Goal: Check status: Check status

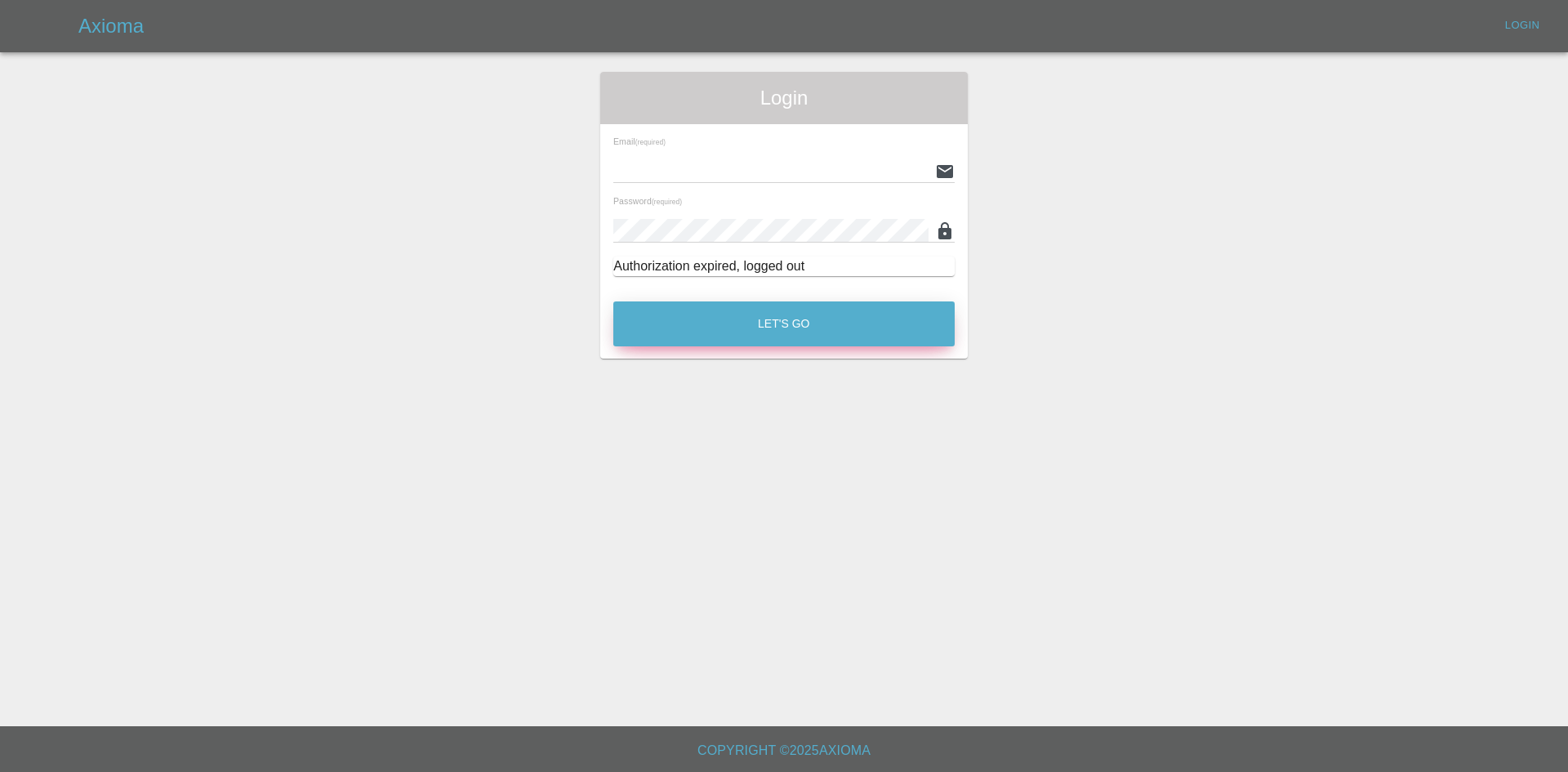
type input "[PERSON_NAME][EMAIL_ADDRESS][PERSON_NAME][DOMAIN_NAME]"
click at [713, 336] on button "Let's Go" at bounding box center [784, 324] width 341 height 45
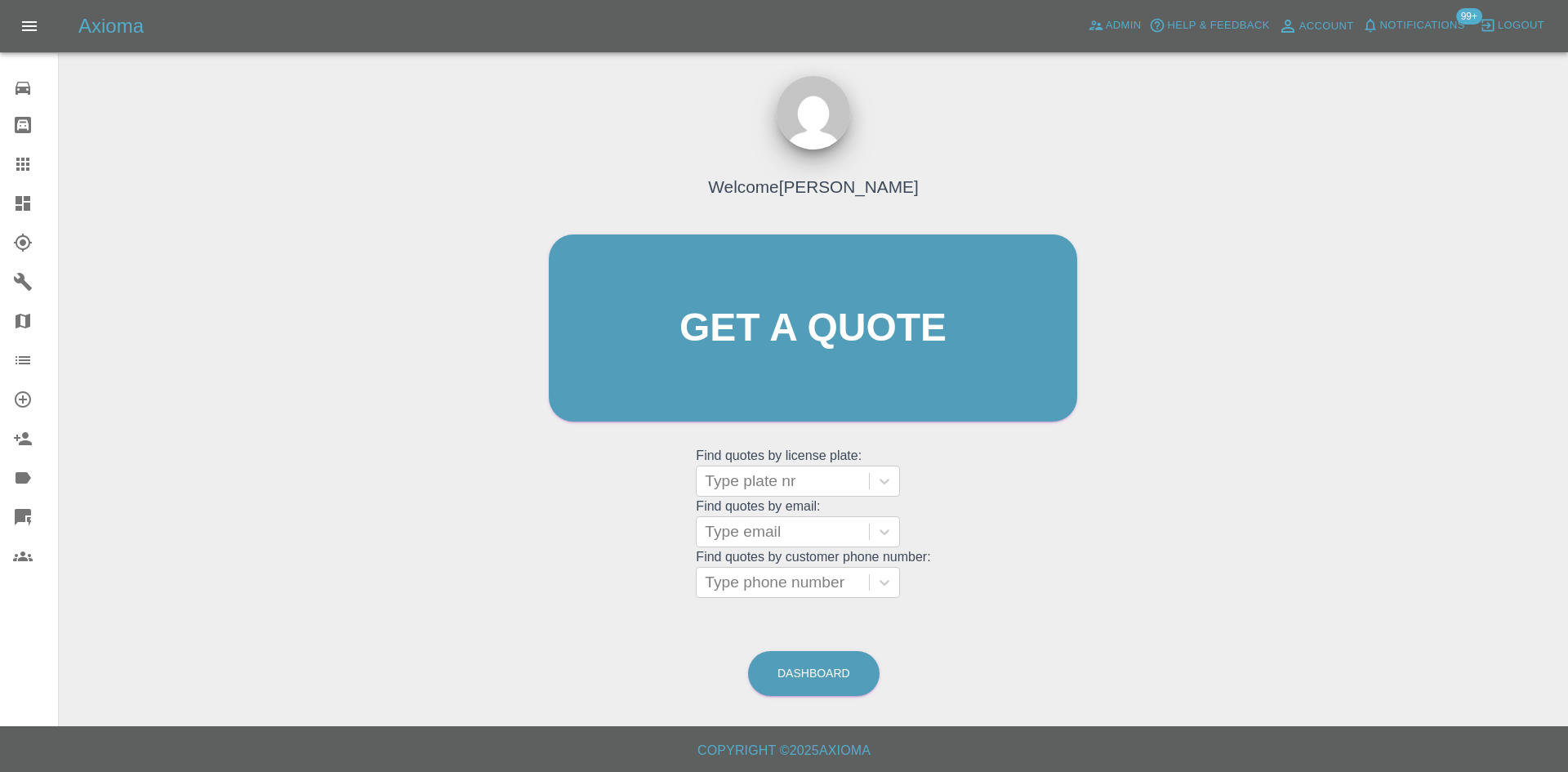
click at [35, 218] on link "Dashboard" at bounding box center [29, 203] width 58 height 39
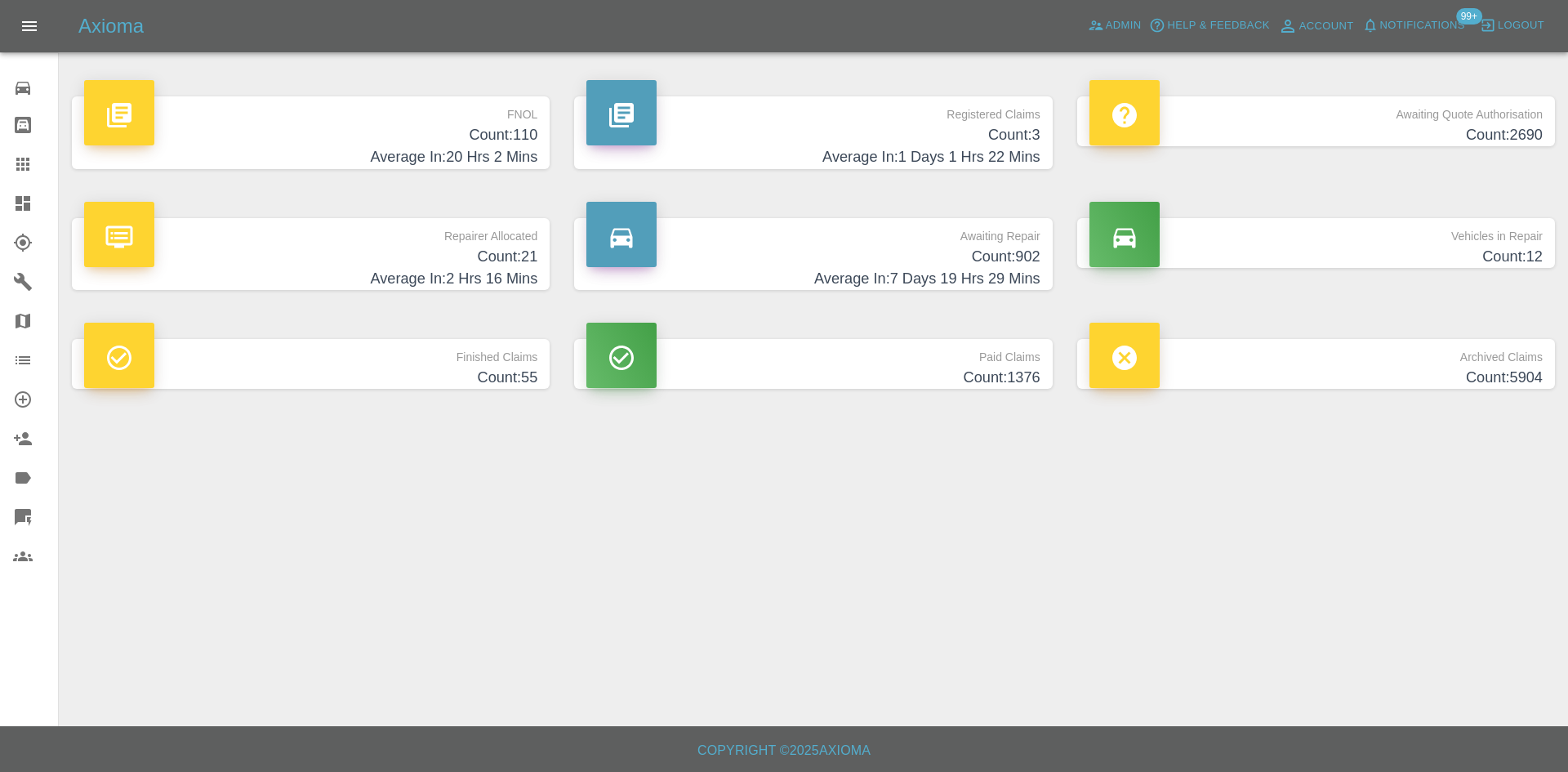
click at [808, 112] on p "Registered Claims" at bounding box center [813, 110] width 453 height 28
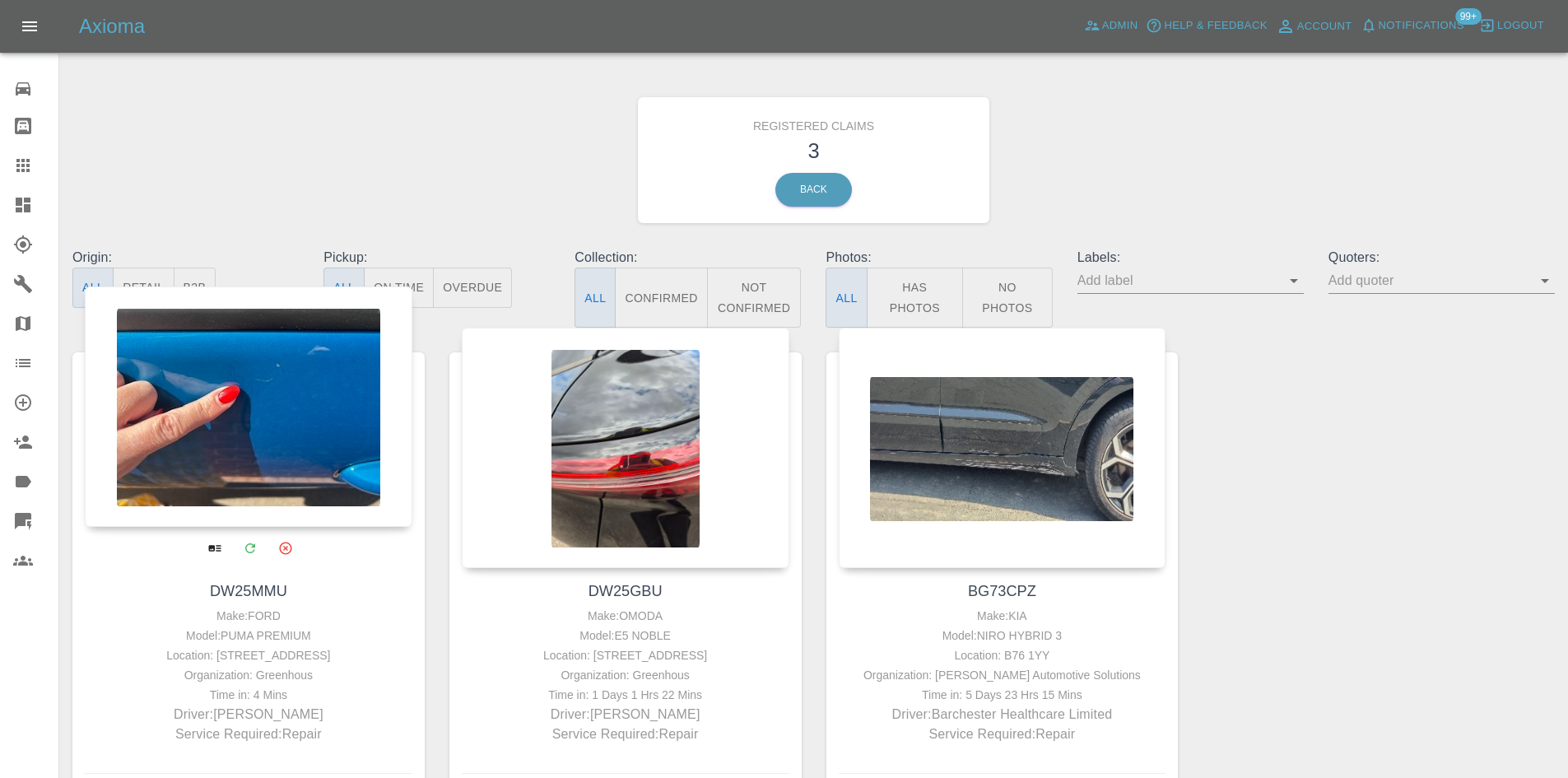
click at [301, 424] on div at bounding box center [249, 406] width 327 height 240
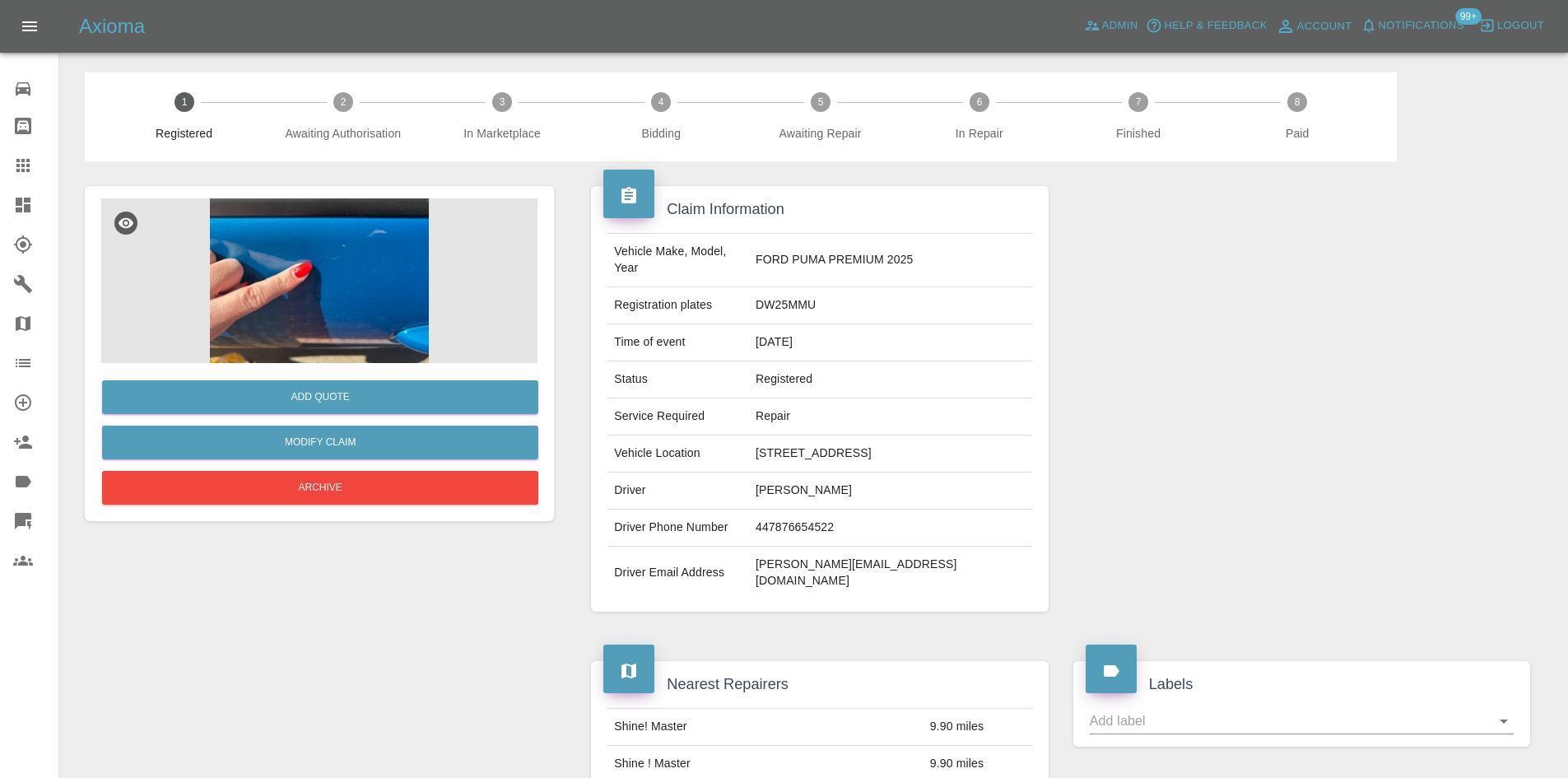
click at [411, 335] on img at bounding box center [318, 280] width 436 height 165
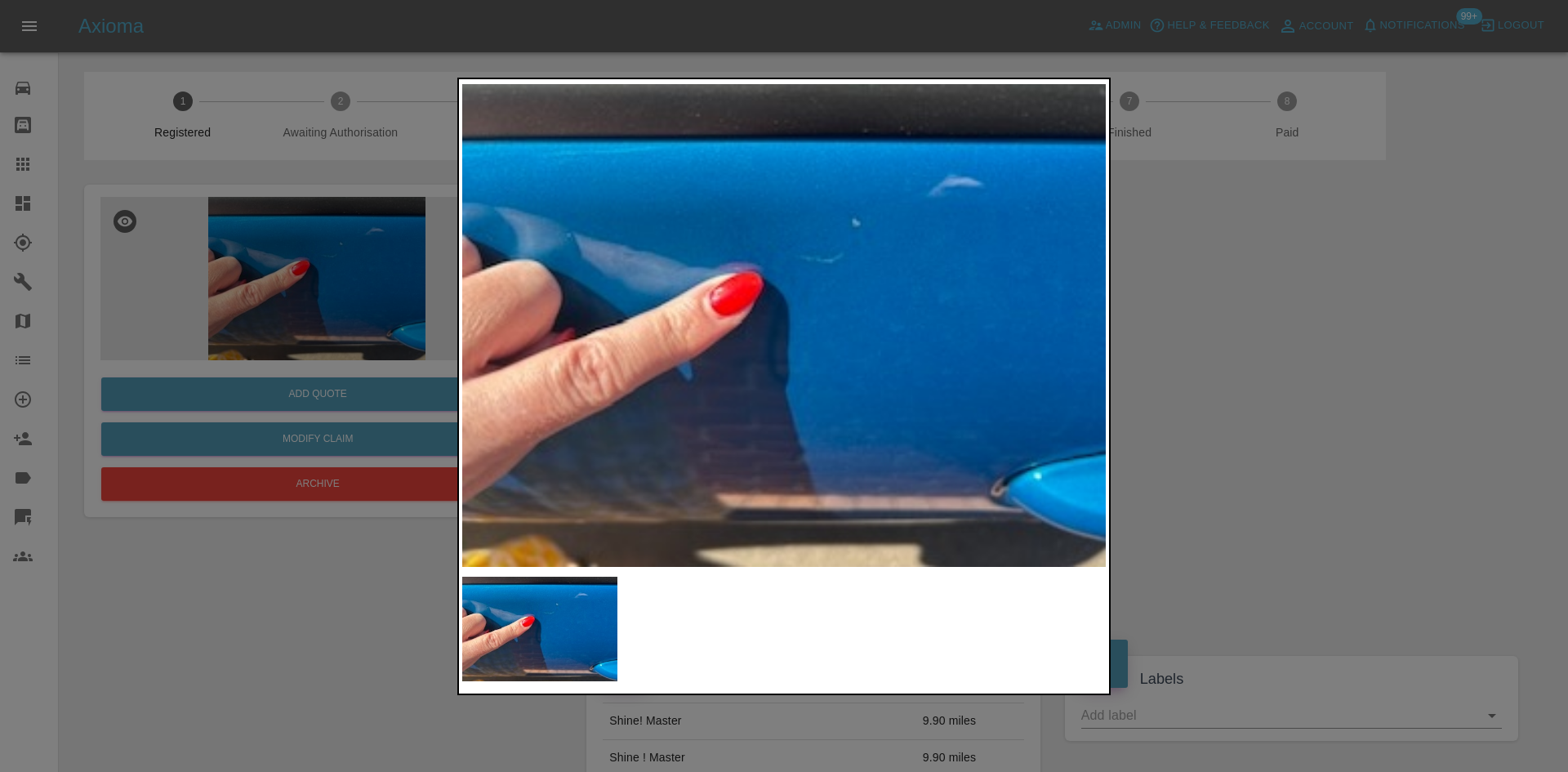
click at [304, 603] on div at bounding box center [784, 386] width 1568 height 772
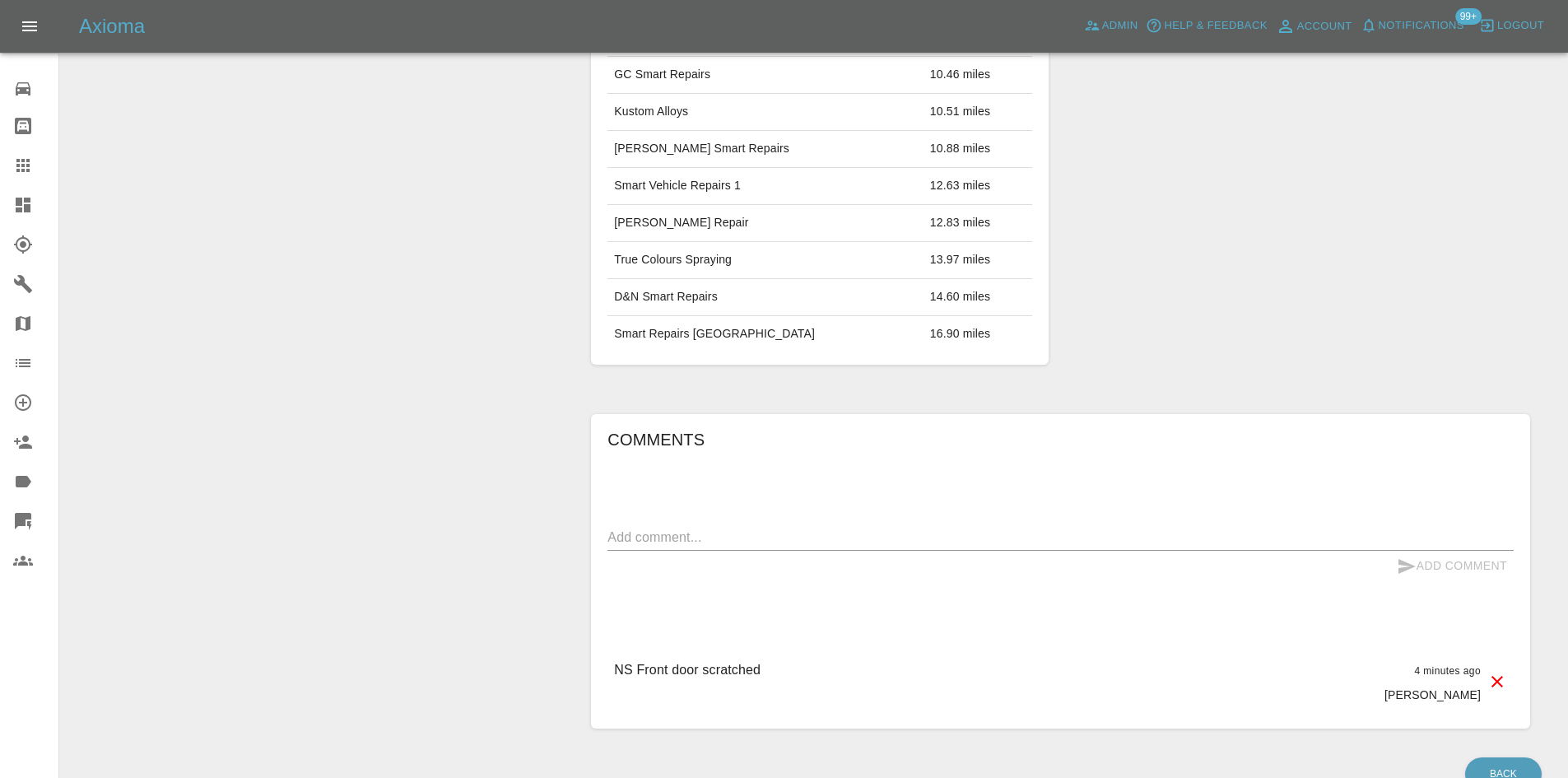
scroll to position [776, 0]
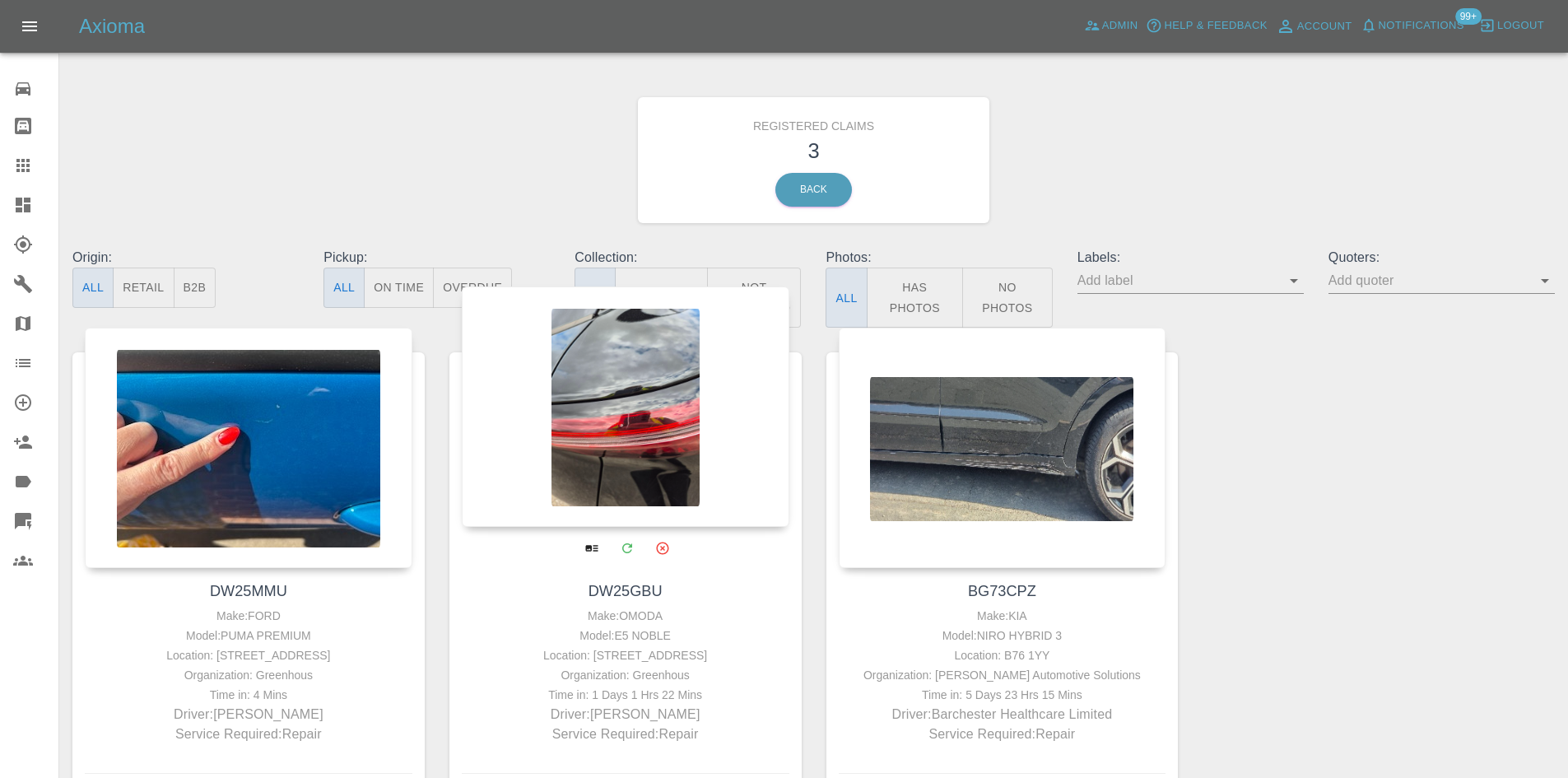
click at [595, 410] on div at bounding box center [625, 406] width 327 height 240
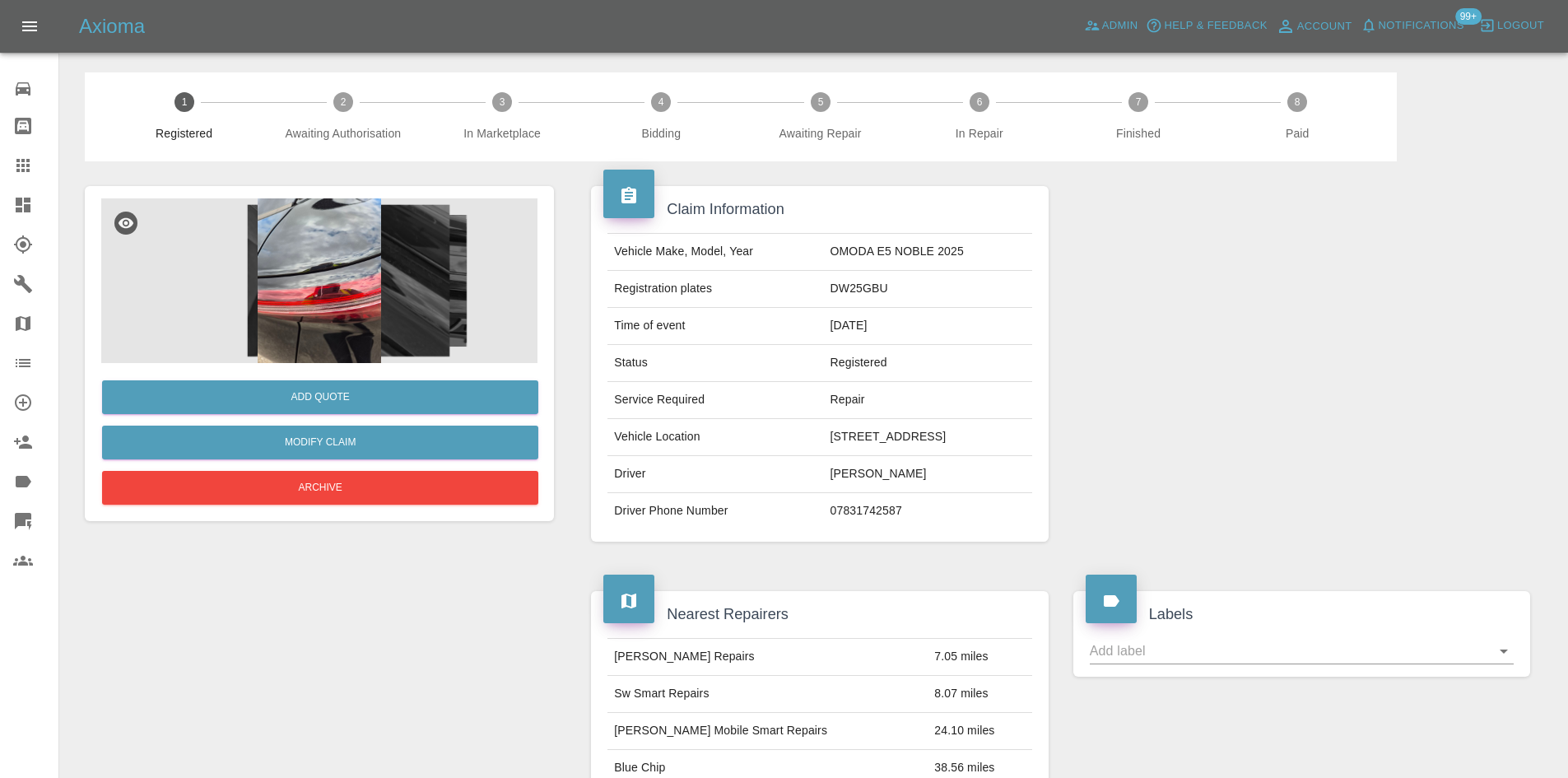
click at [1380, 614] on h4 "Labels" at bounding box center [1301, 614] width 432 height 23
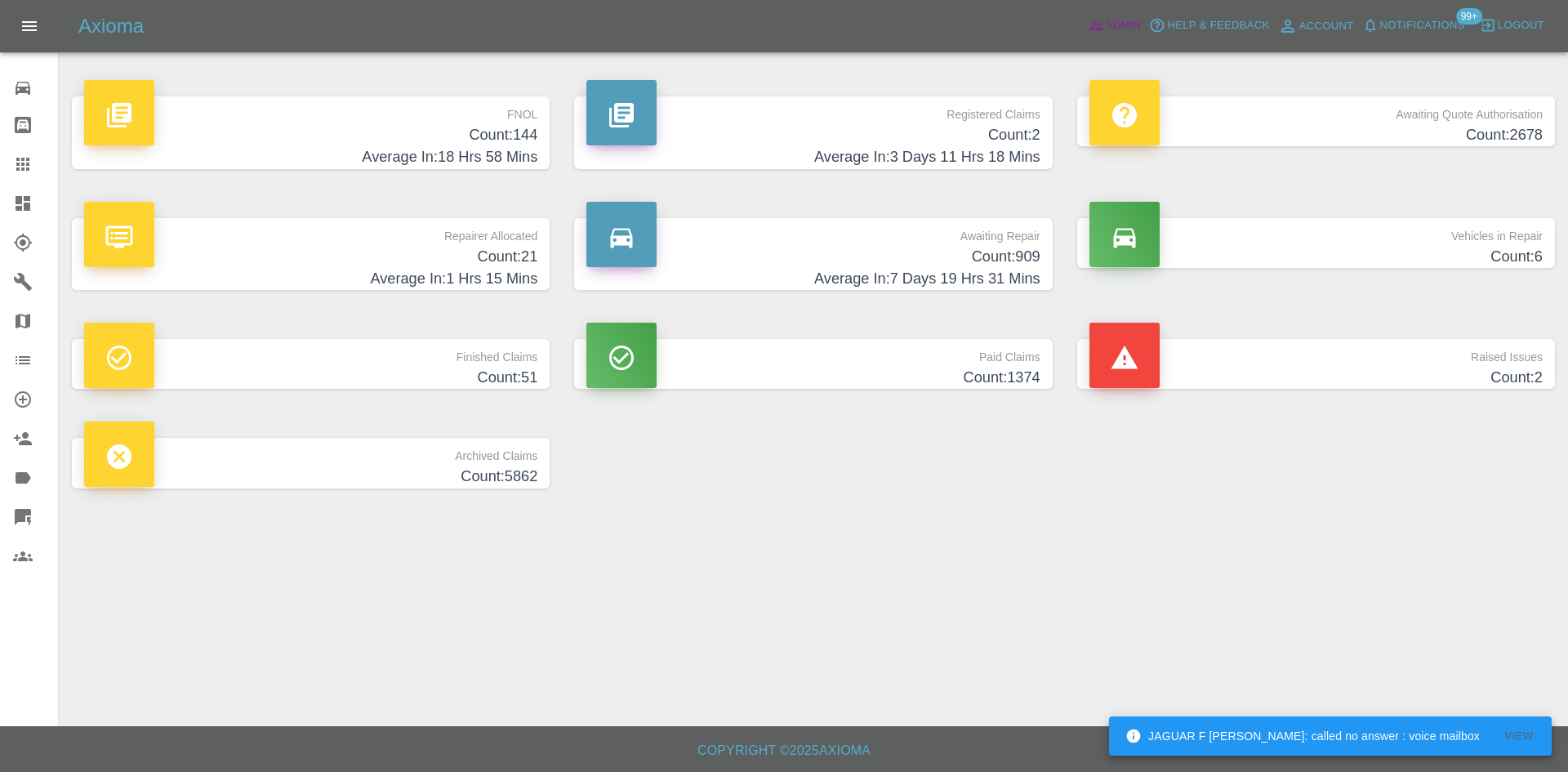
click at [1098, 23] on icon at bounding box center [1096, 26] width 14 height 10
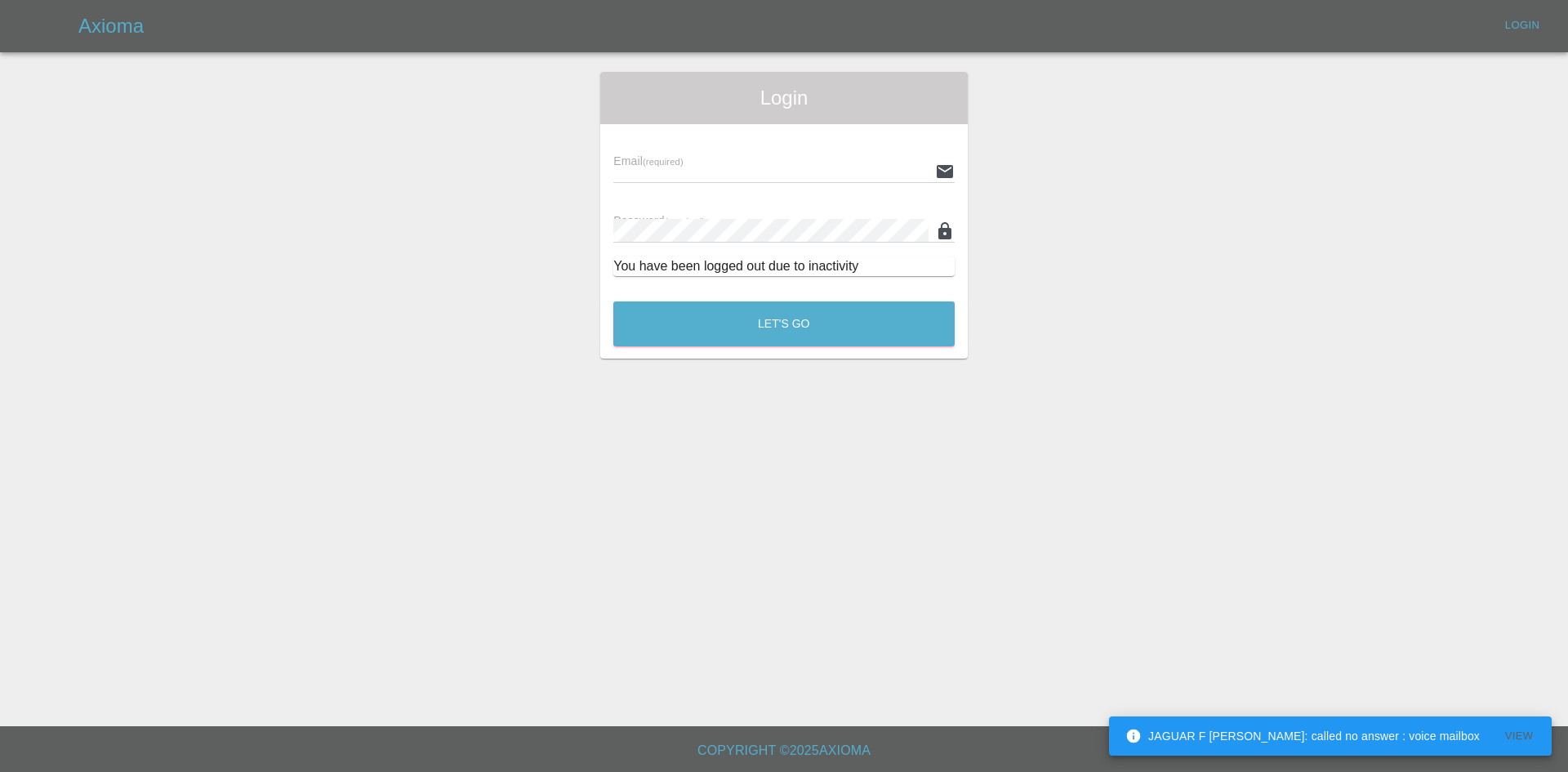
type input "[PERSON_NAME][EMAIL_ADDRESS][PERSON_NAME][DOMAIN_NAME]"
click at [789, 331] on button "Let's Go" at bounding box center [784, 324] width 341 height 45
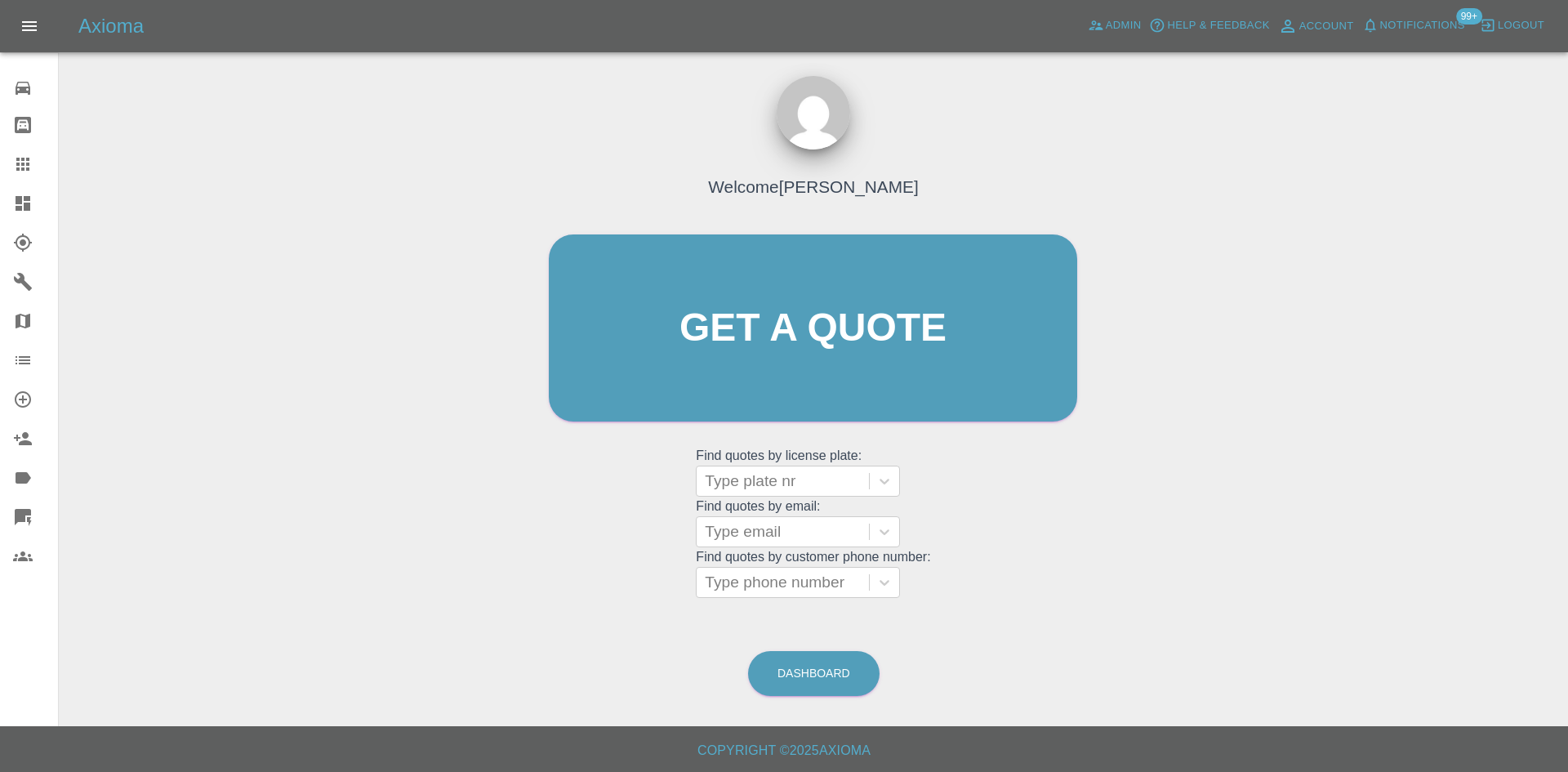
click at [2, 214] on link "Dashboard" at bounding box center [29, 203] width 58 height 39
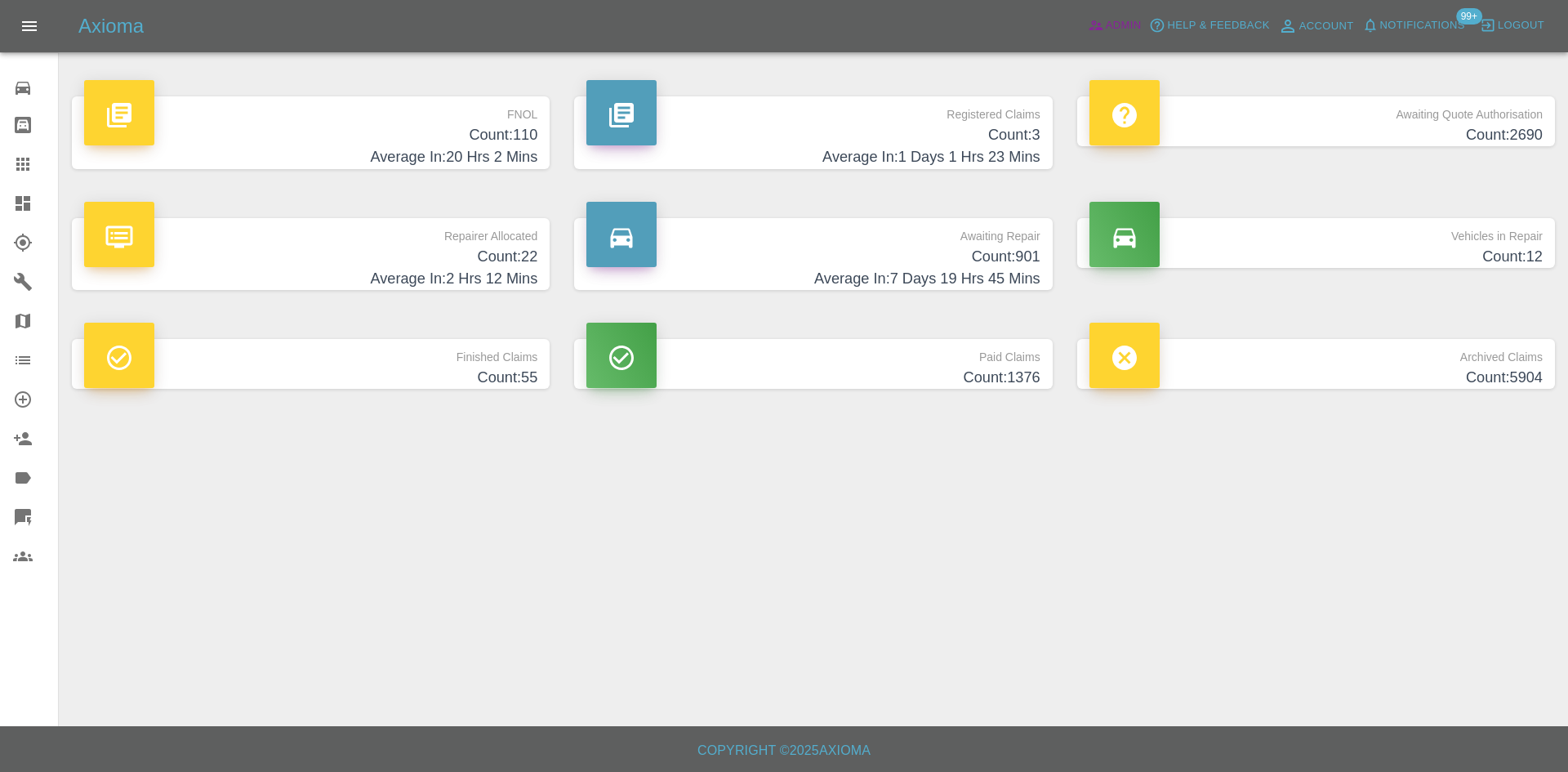
click at [1125, 23] on span "Admin" at bounding box center [1123, 25] width 36 height 18
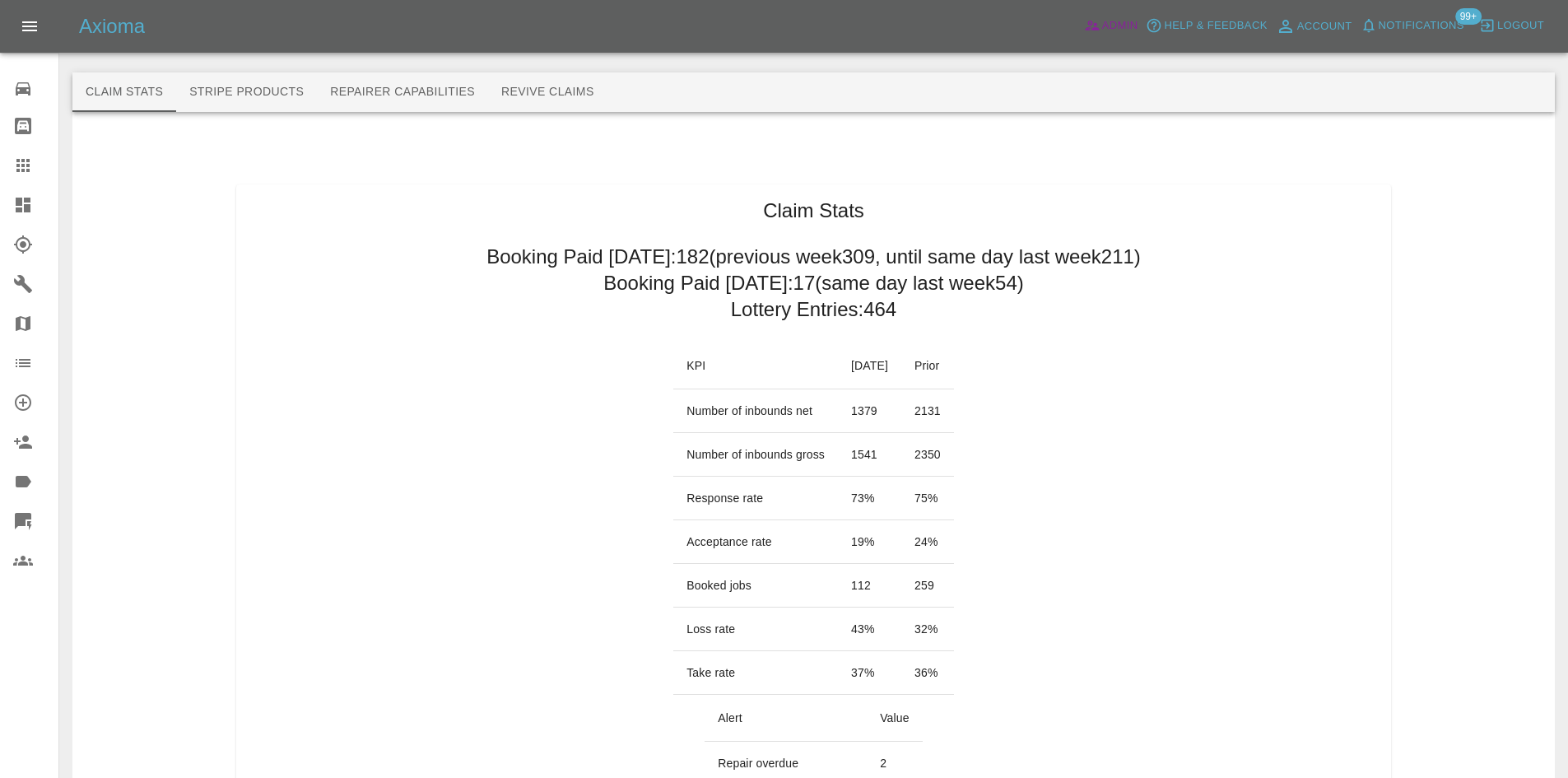
scroll to position [82, 0]
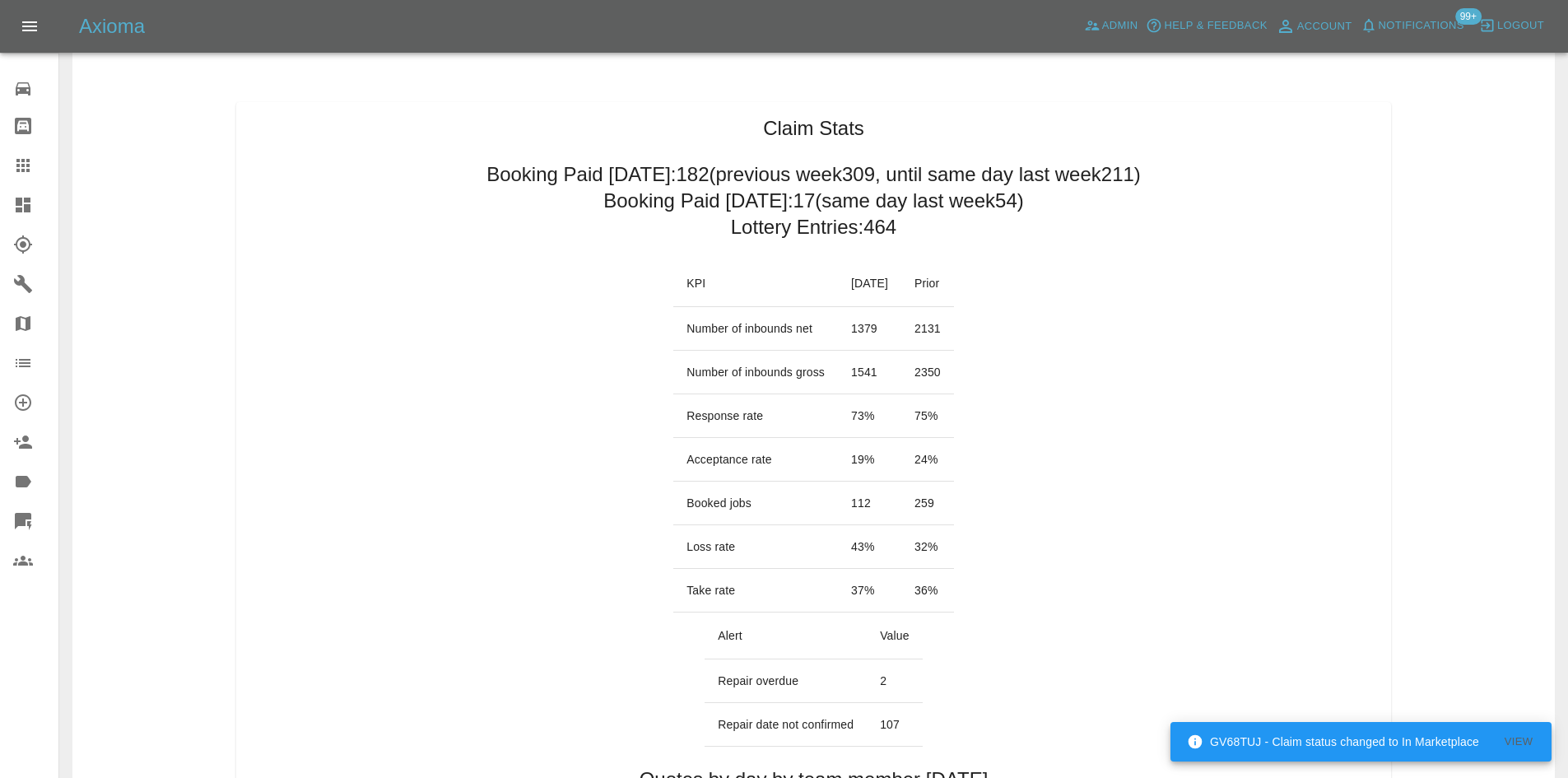
click at [13, 204] on link "Dashboard" at bounding box center [29, 205] width 59 height 39
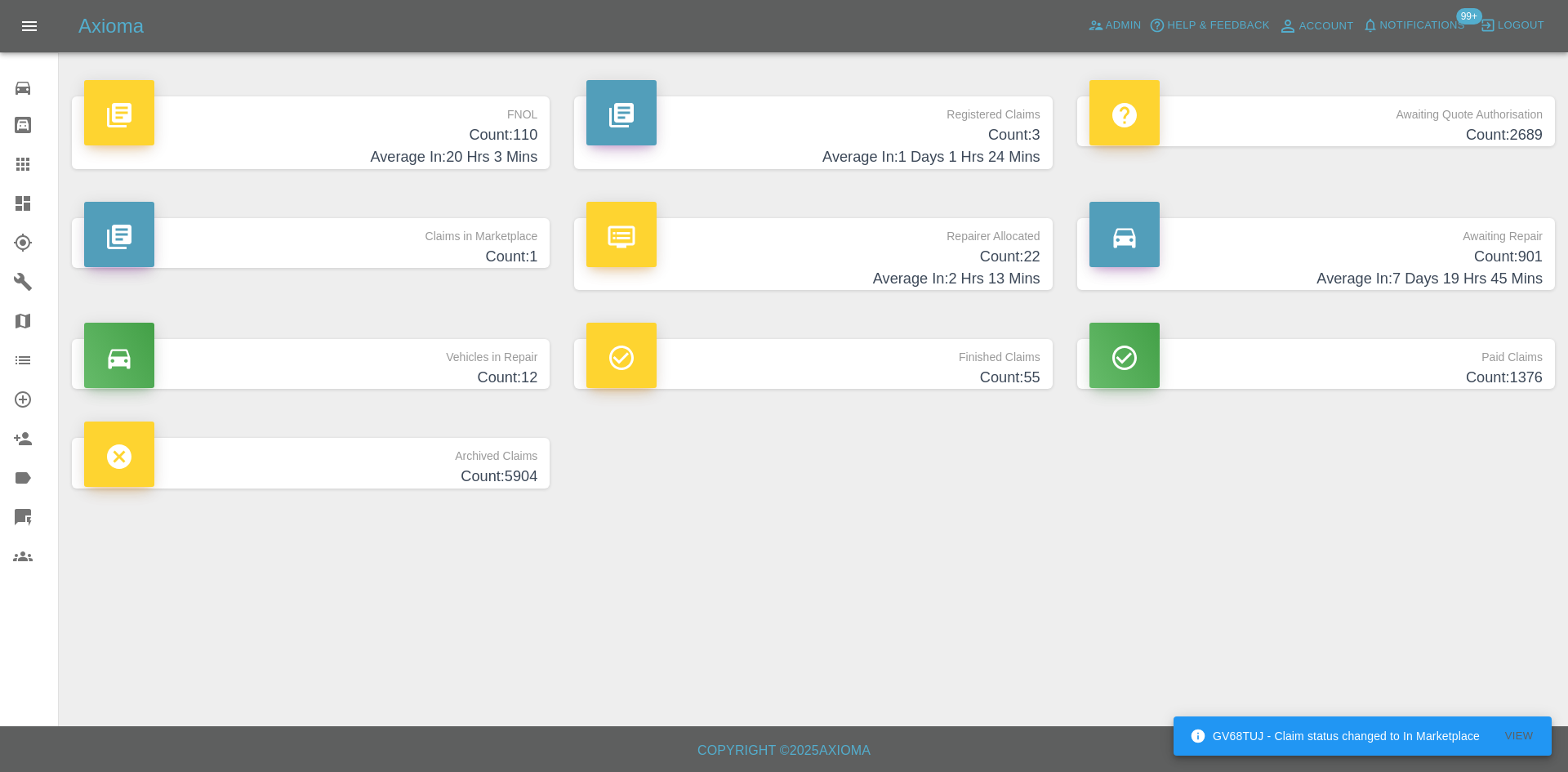
click at [1440, 26] on span "Notifications" at bounding box center [1422, 25] width 85 height 18
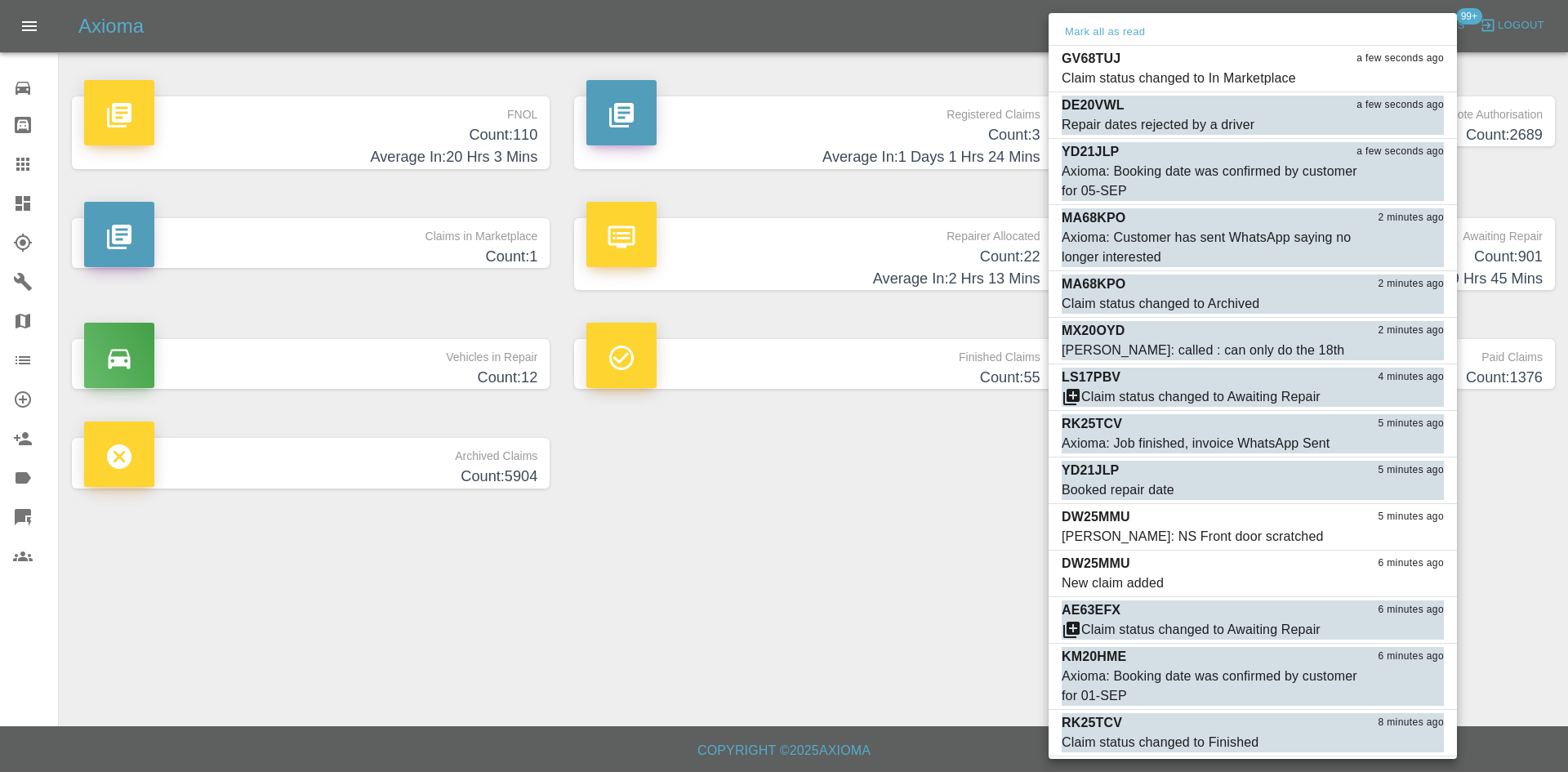
click at [869, 610] on div at bounding box center [784, 386] width 1568 height 772
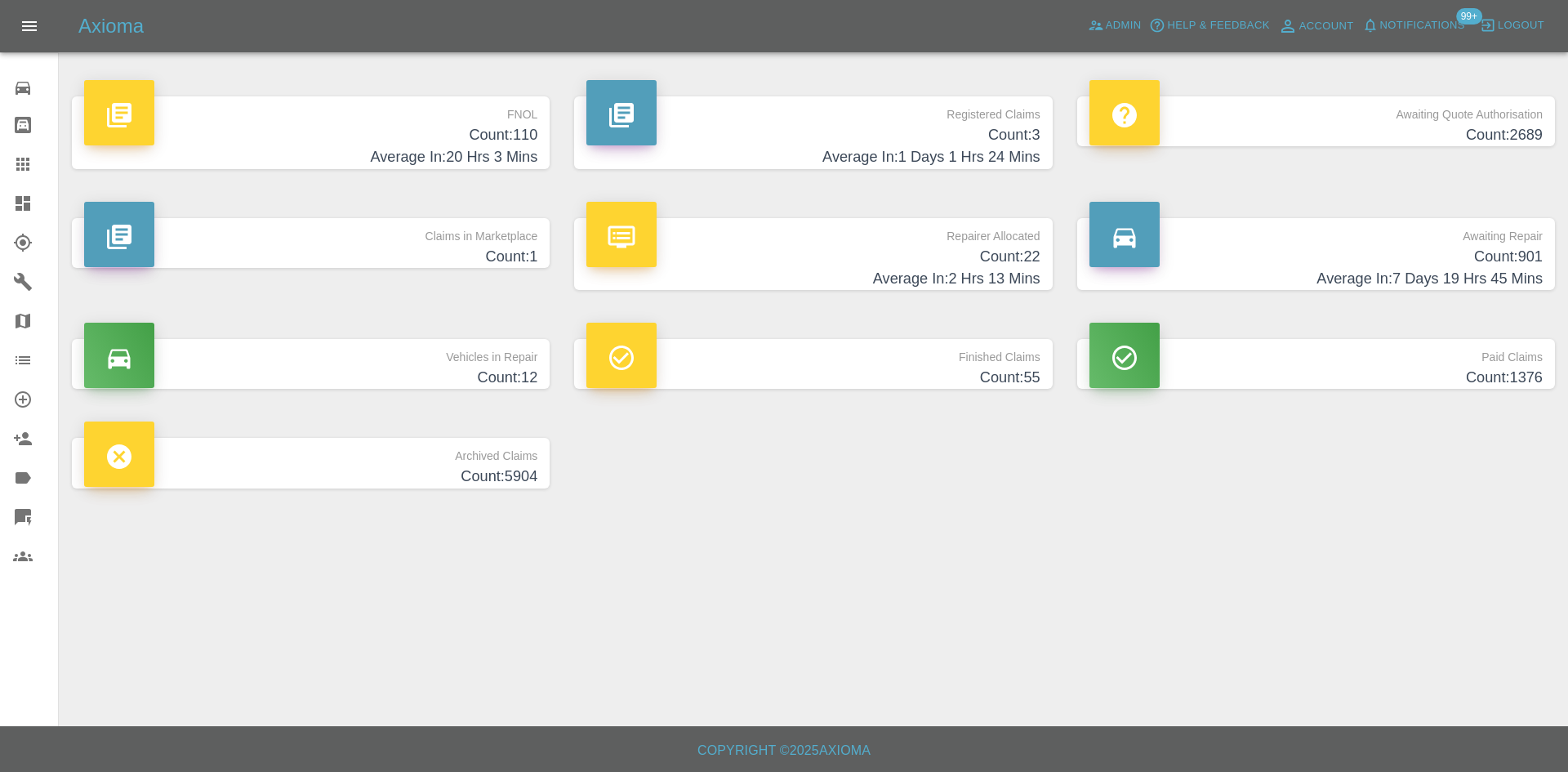
click at [527, 257] on h4 "Count: 1" at bounding box center [311, 257] width 453 height 22
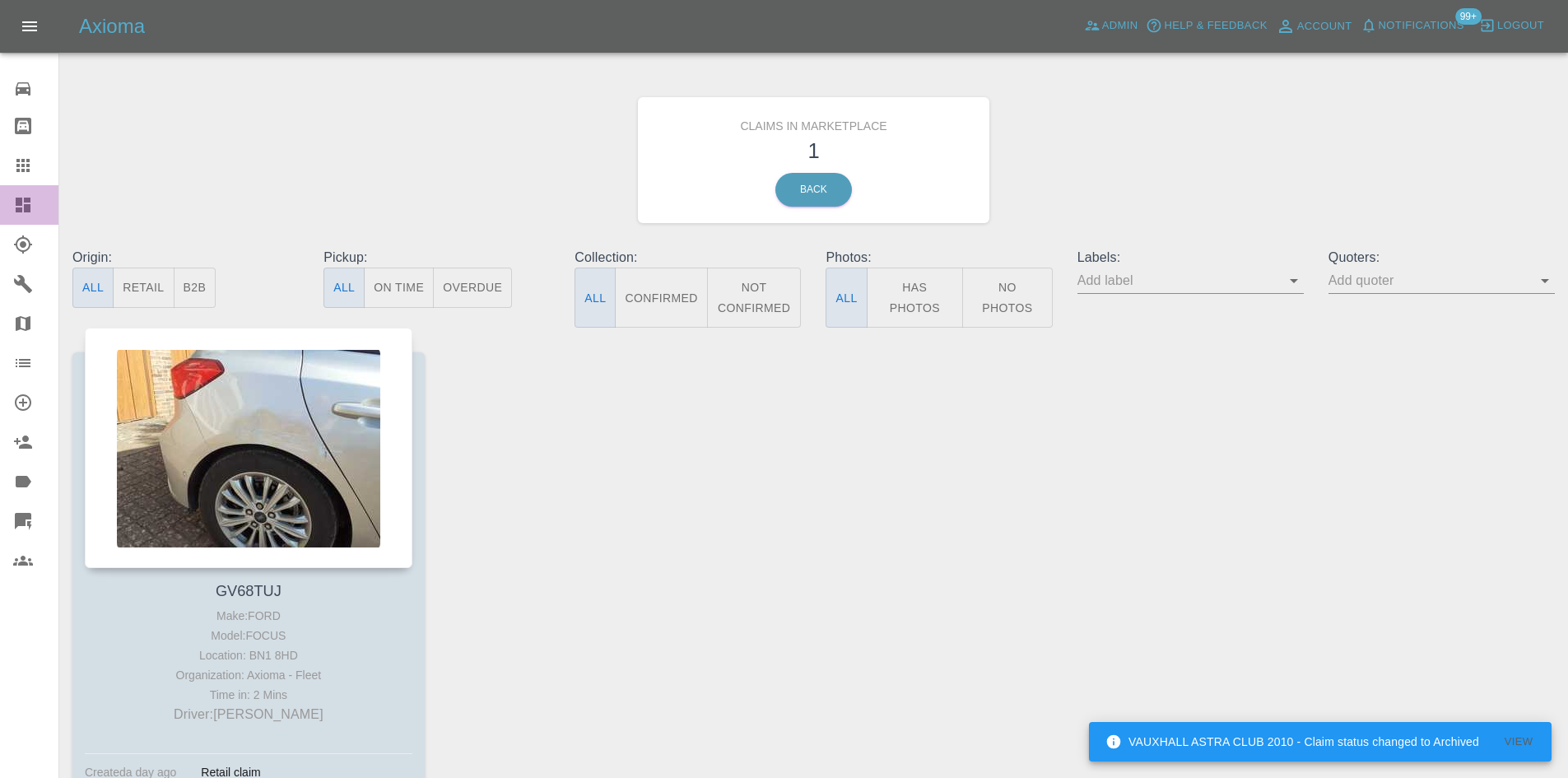
click at [24, 209] on icon at bounding box center [23, 205] width 15 height 15
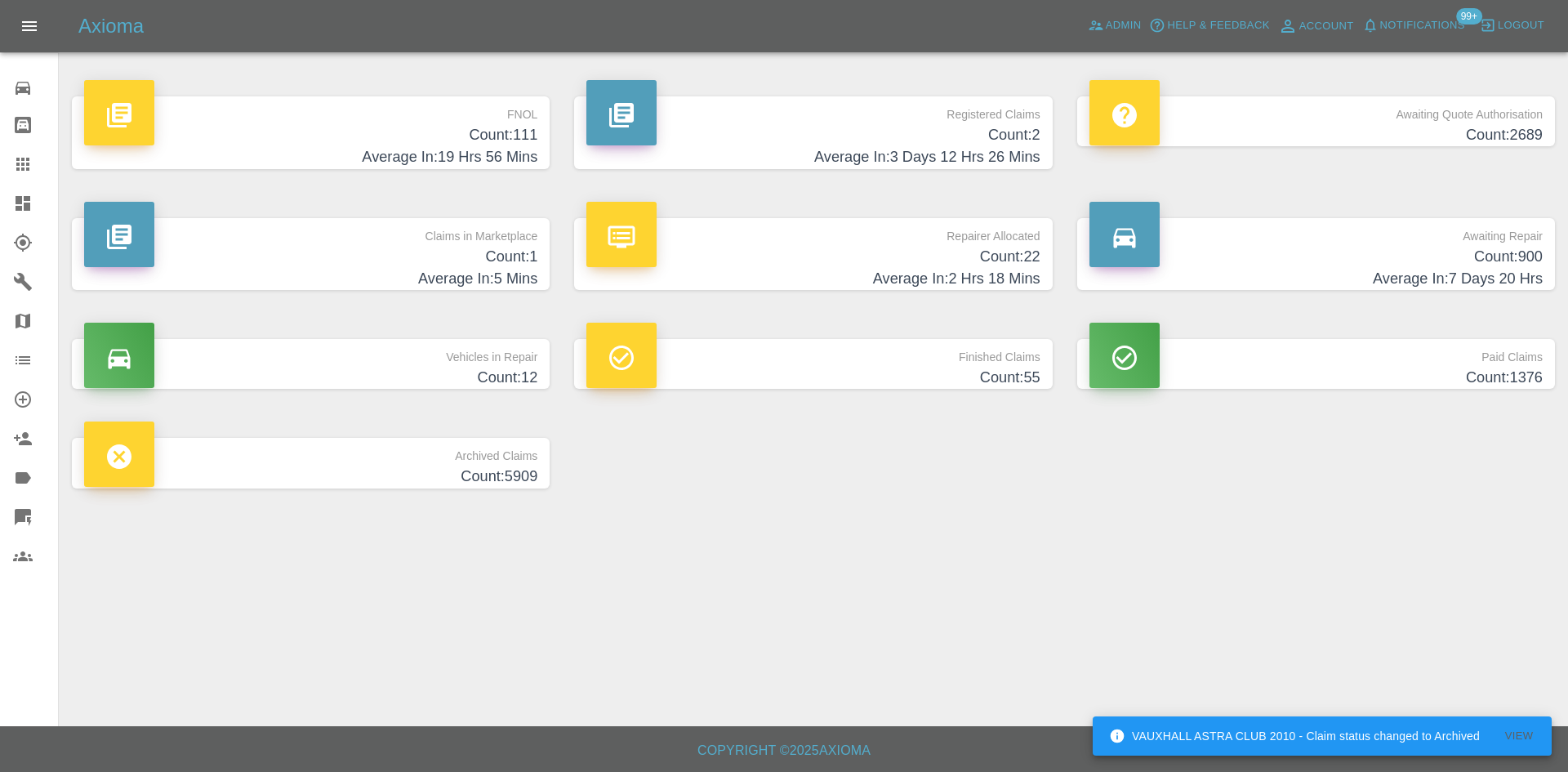
click at [766, 161] on h4 "Average In: 3 Days 12 Hrs 26 Mins" at bounding box center [813, 157] width 453 height 22
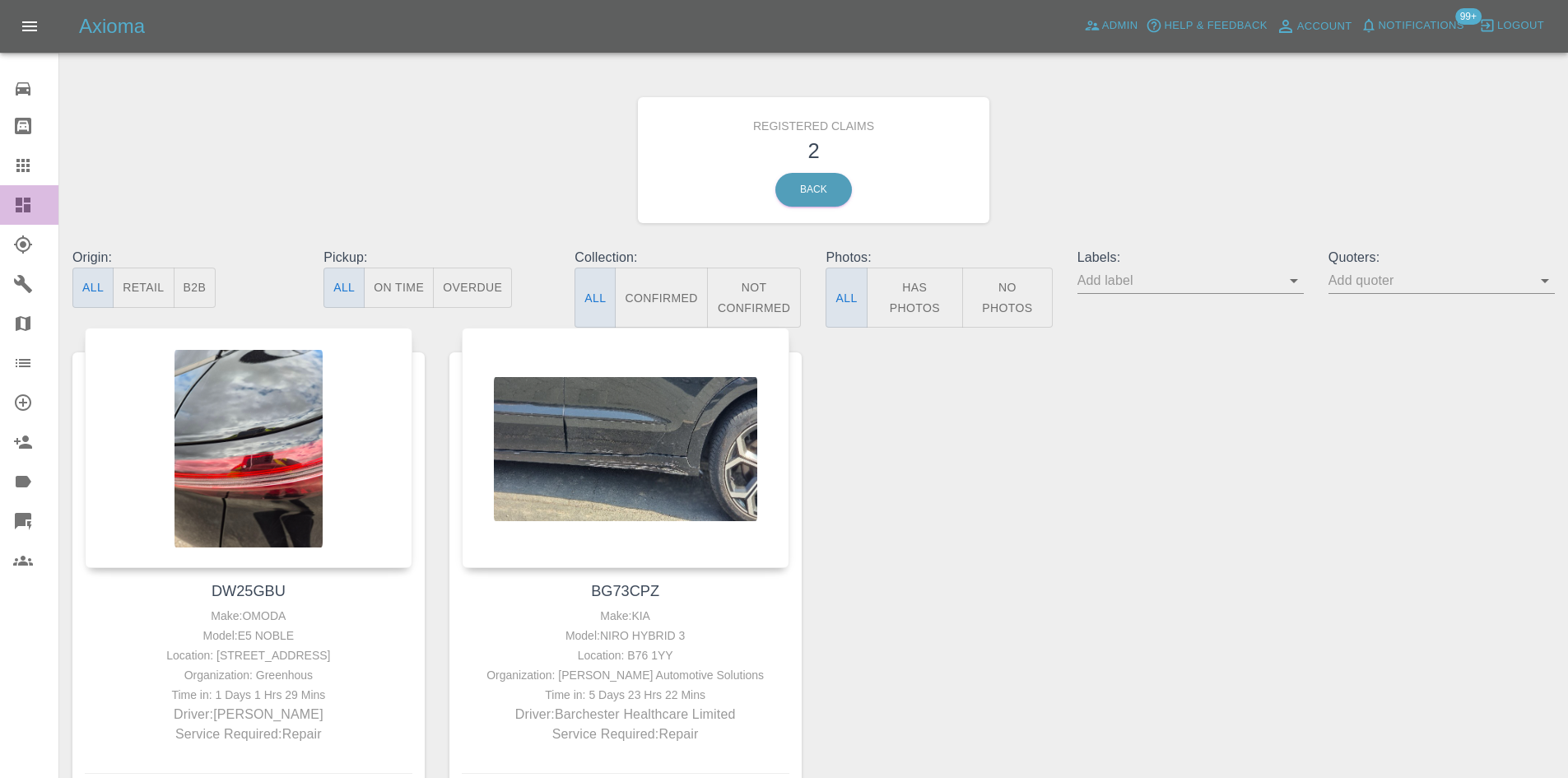
click at [16, 211] on icon at bounding box center [23, 205] width 15 height 15
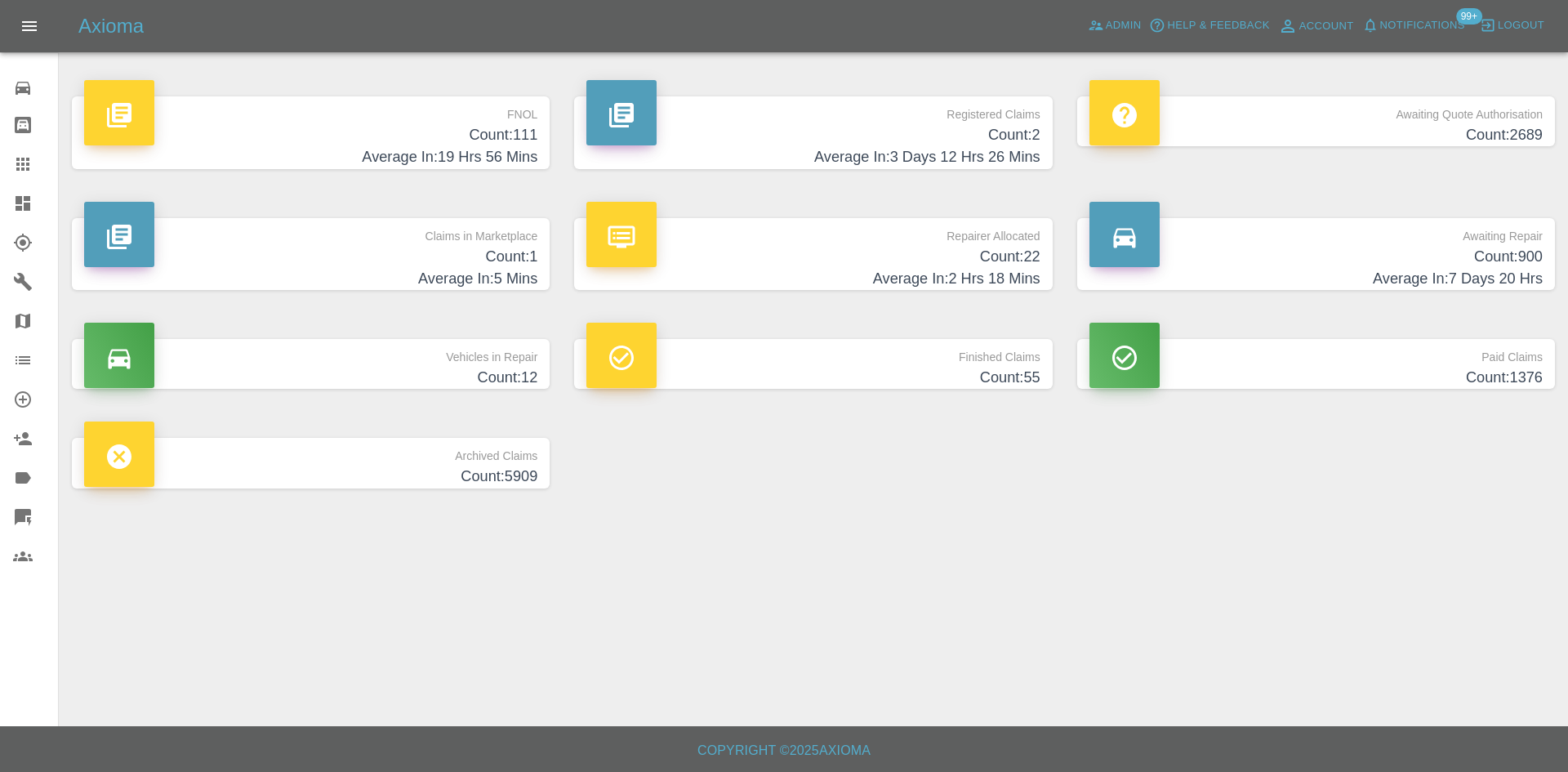
click at [1441, 26] on span "Notifications" at bounding box center [1422, 25] width 85 height 18
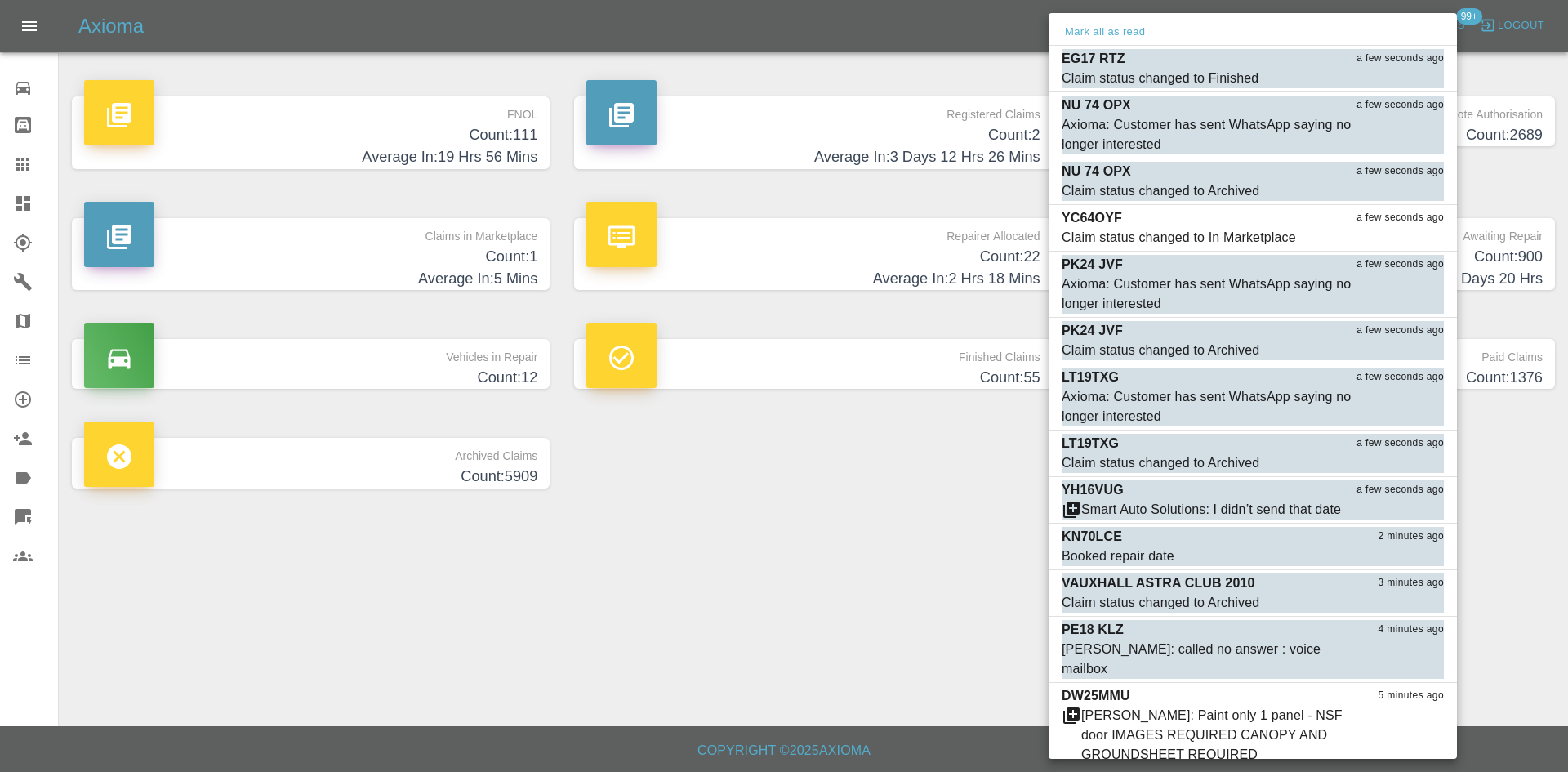
click at [722, 542] on div at bounding box center [784, 386] width 1568 height 772
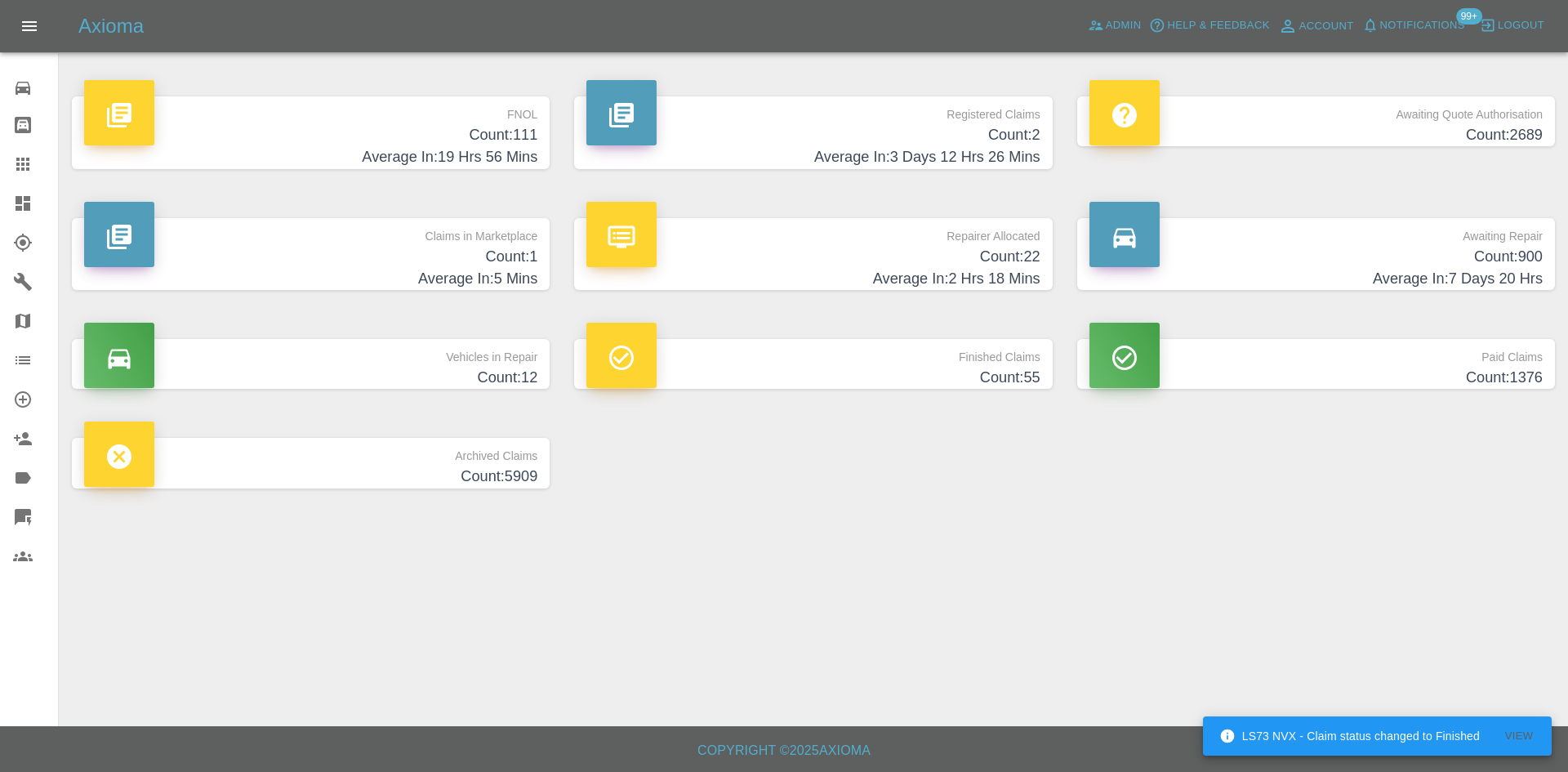
click at [8, 212] on link "Dashboard" at bounding box center [29, 203] width 58 height 39
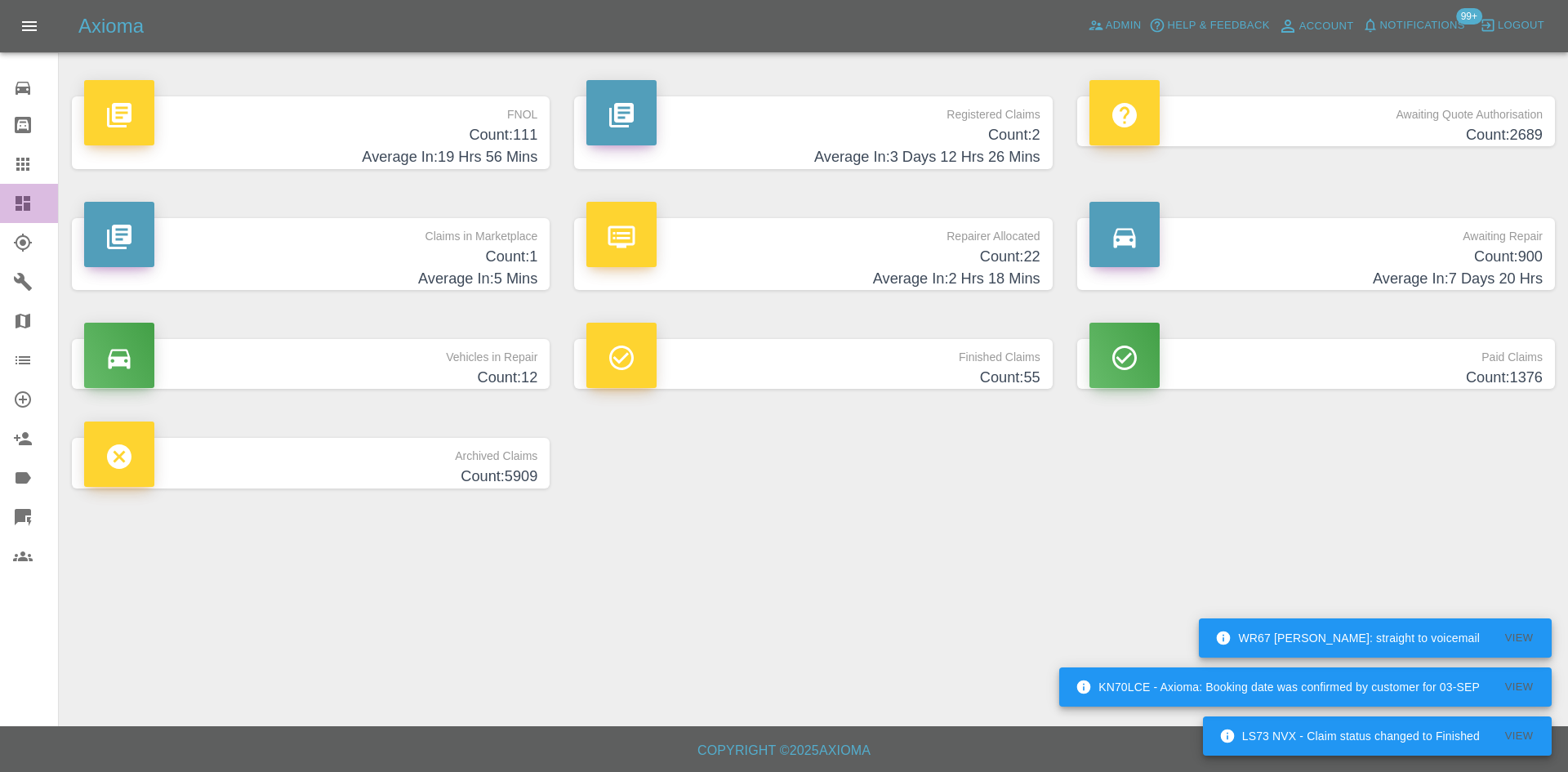
click at [10, 208] on link "Dashboard" at bounding box center [29, 203] width 58 height 39
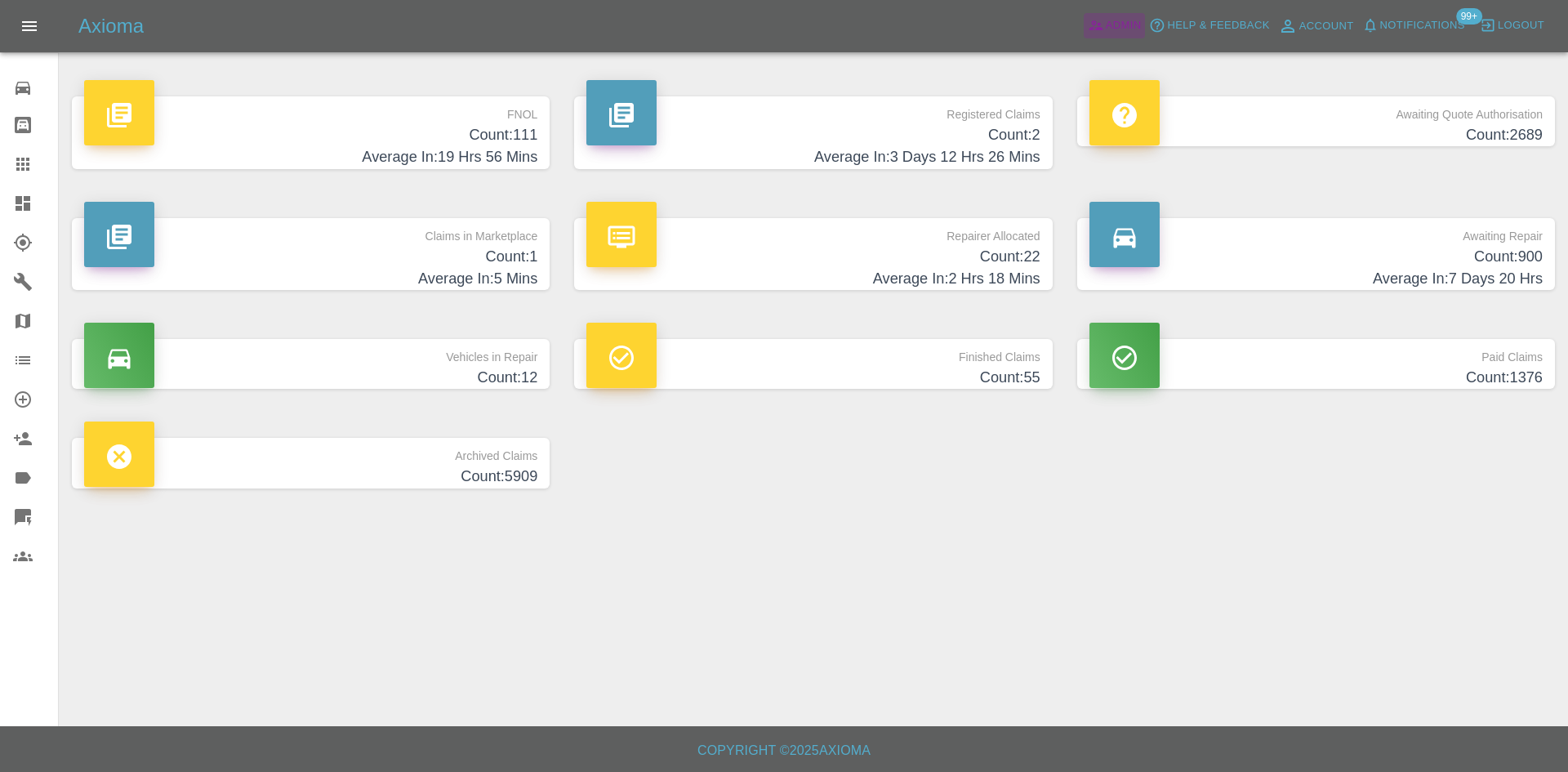
click at [1111, 35] on link "Admin" at bounding box center [1115, 25] width 62 height 25
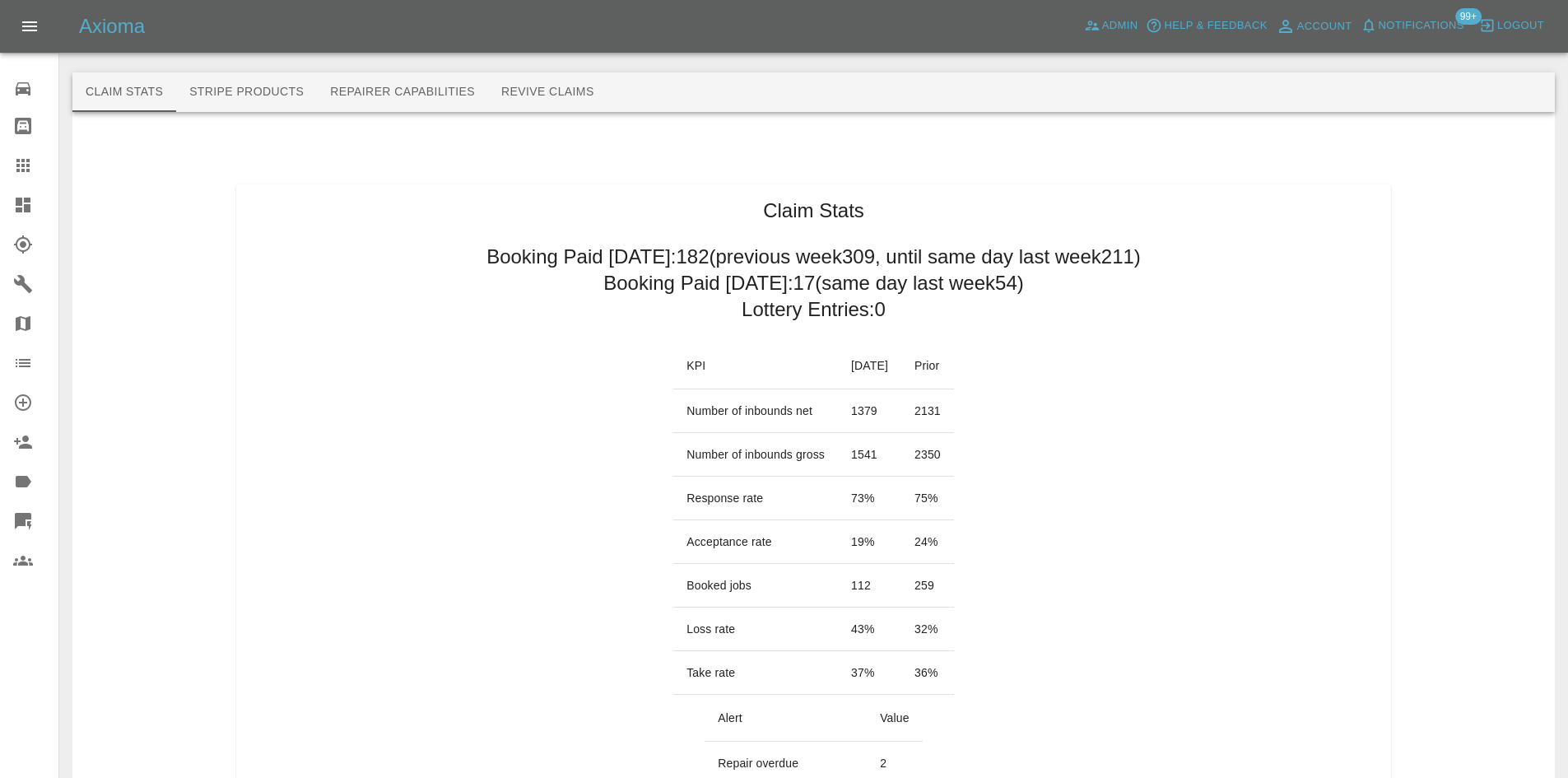
click at [44, 211] on div at bounding box center [35, 205] width 46 height 20
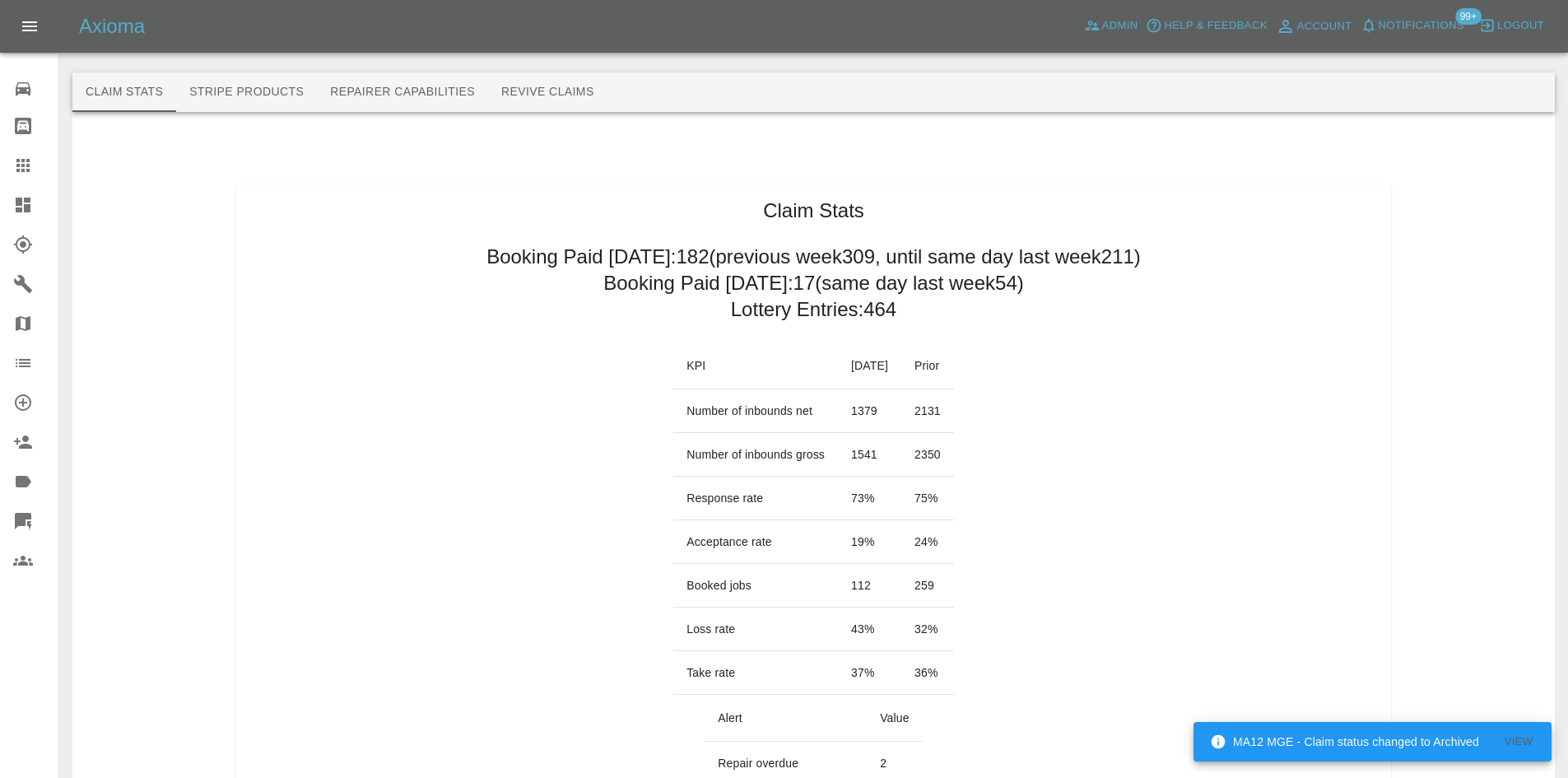
click at [30, 211] on icon at bounding box center [23, 205] width 15 height 15
click at [28, 211] on icon at bounding box center [23, 205] width 15 height 15
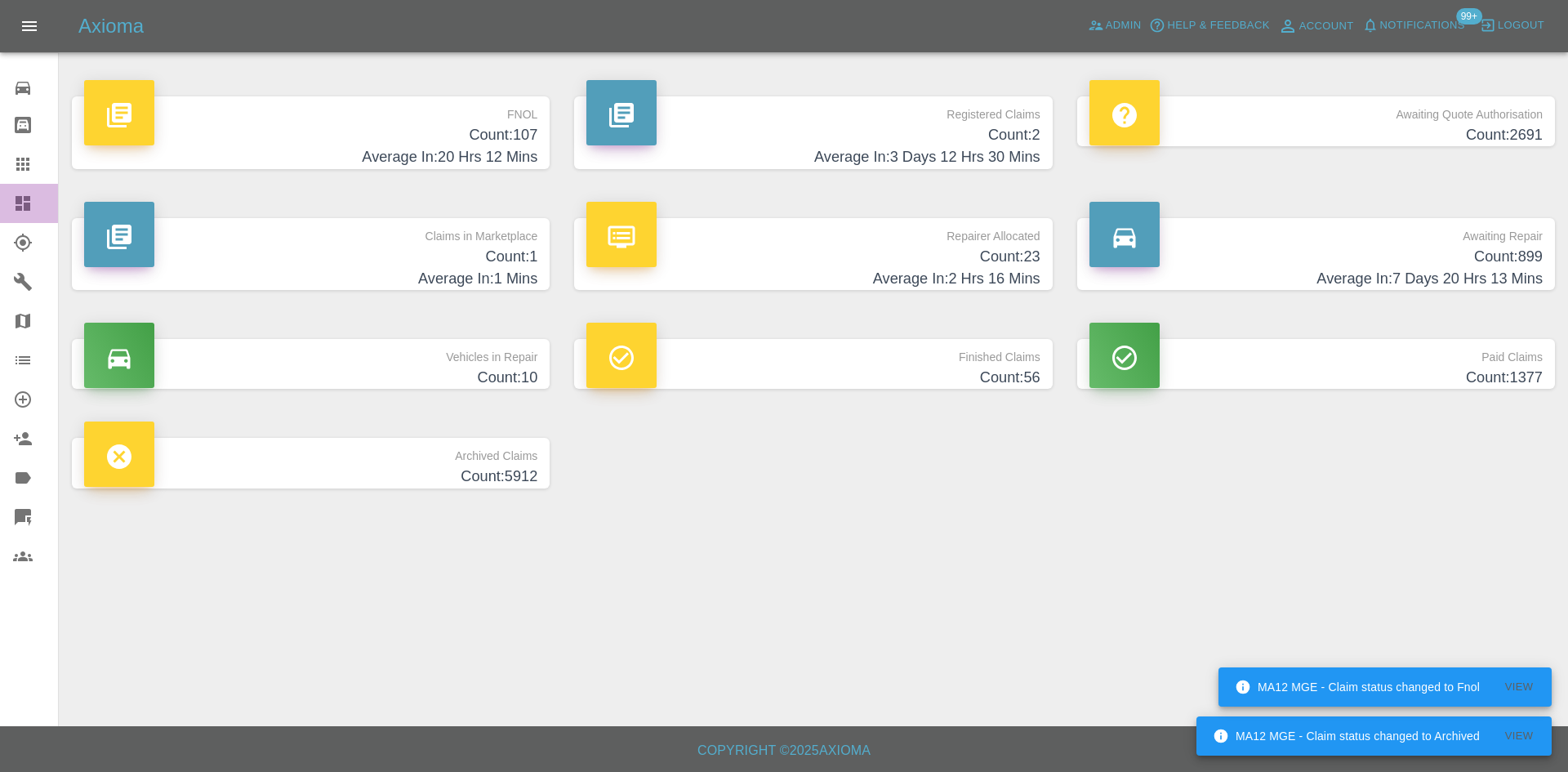
click at [8, 212] on link "Dashboard" at bounding box center [29, 203] width 58 height 39
click at [1424, 22] on span "Notifications" at bounding box center [1422, 25] width 85 height 18
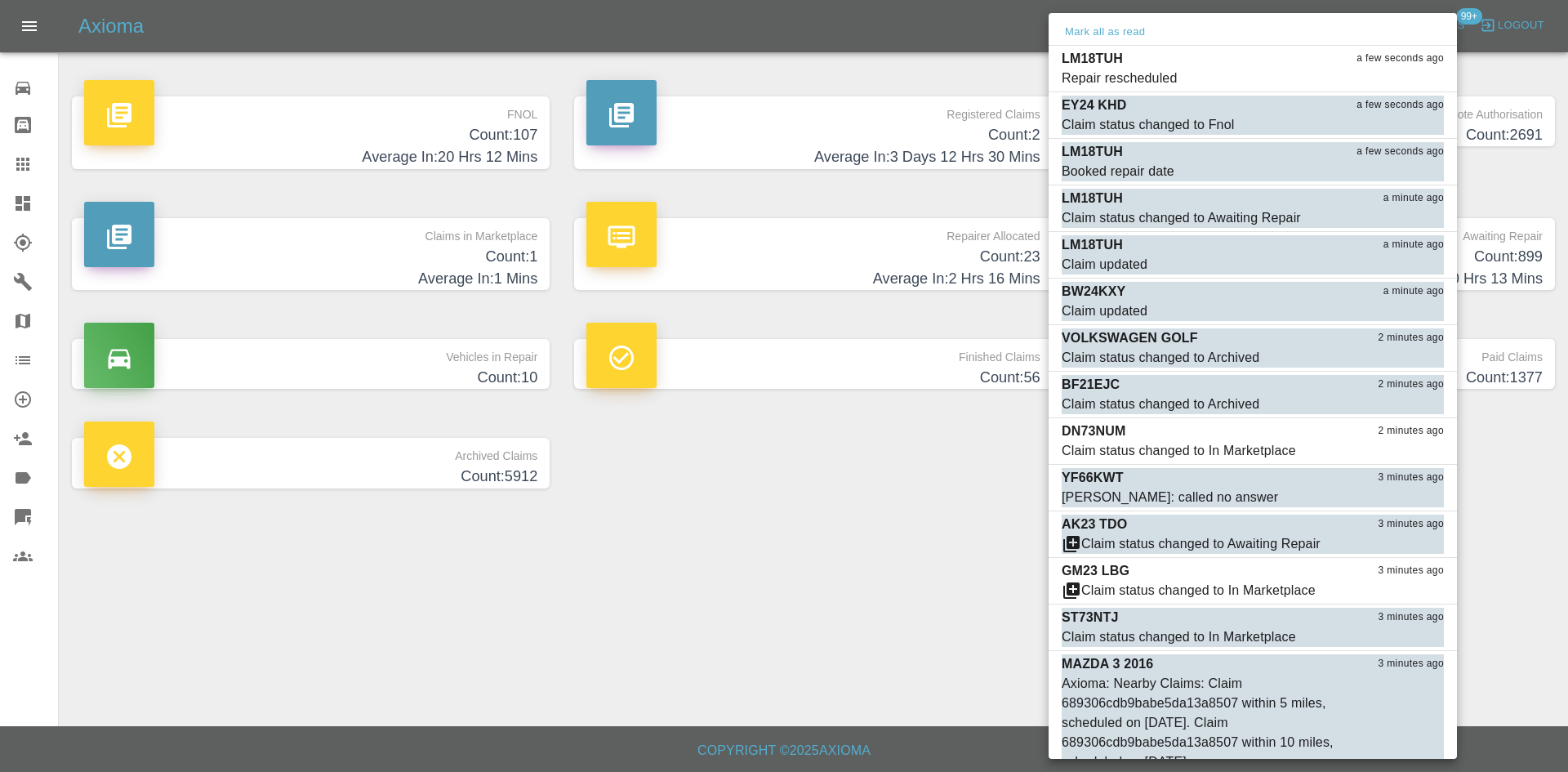
click at [901, 653] on div at bounding box center [784, 386] width 1568 height 772
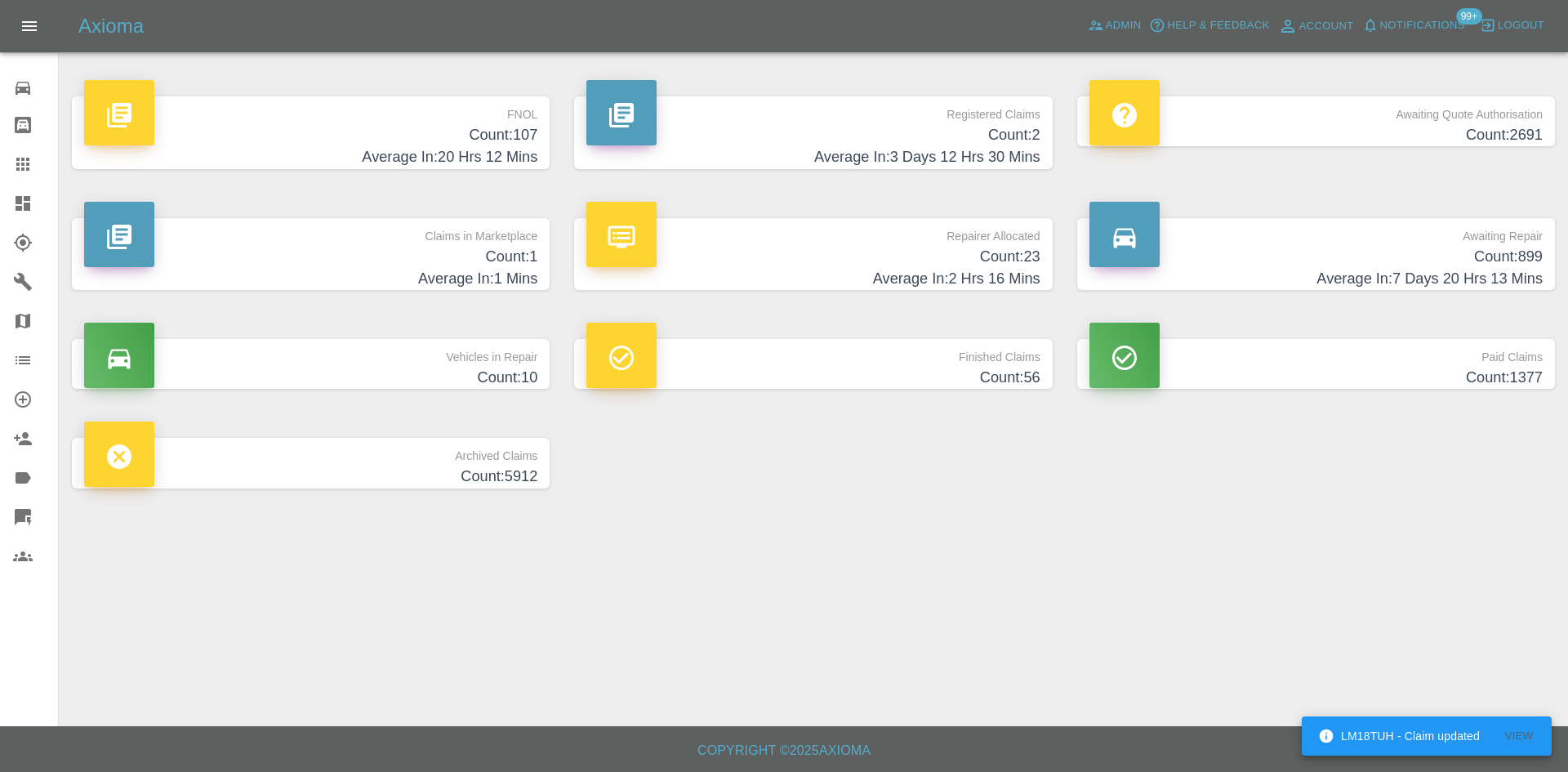
click at [15, 205] on icon at bounding box center [22, 203] width 19 height 19
click at [1106, 29] on span "Admin" at bounding box center [1123, 25] width 36 height 18
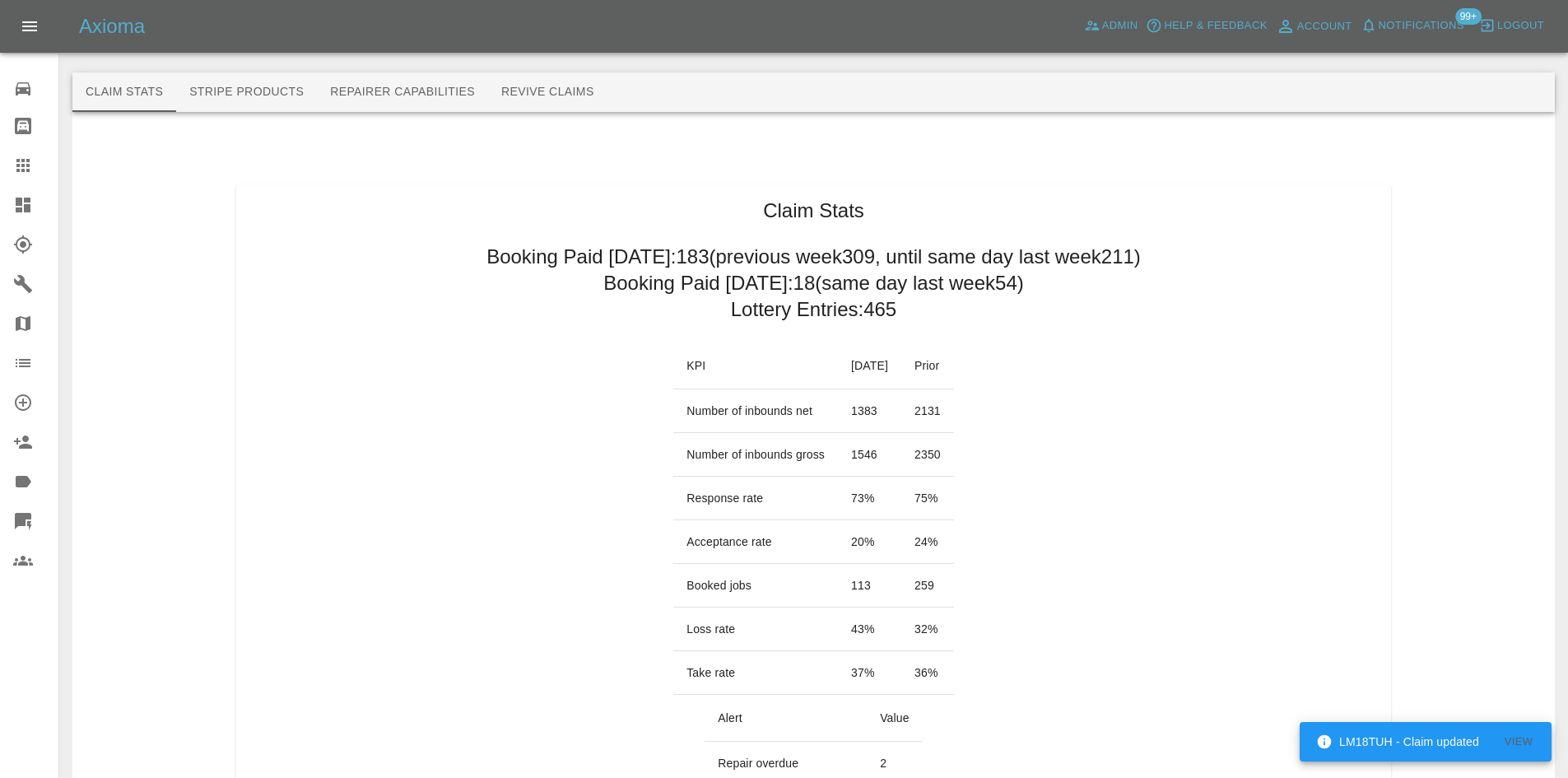
click at [27, 209] on icon at bounding box center [23, 205] width 15 height 15
click at [24, 204] on icon at bounding box center [23, 205] width 20 height 20
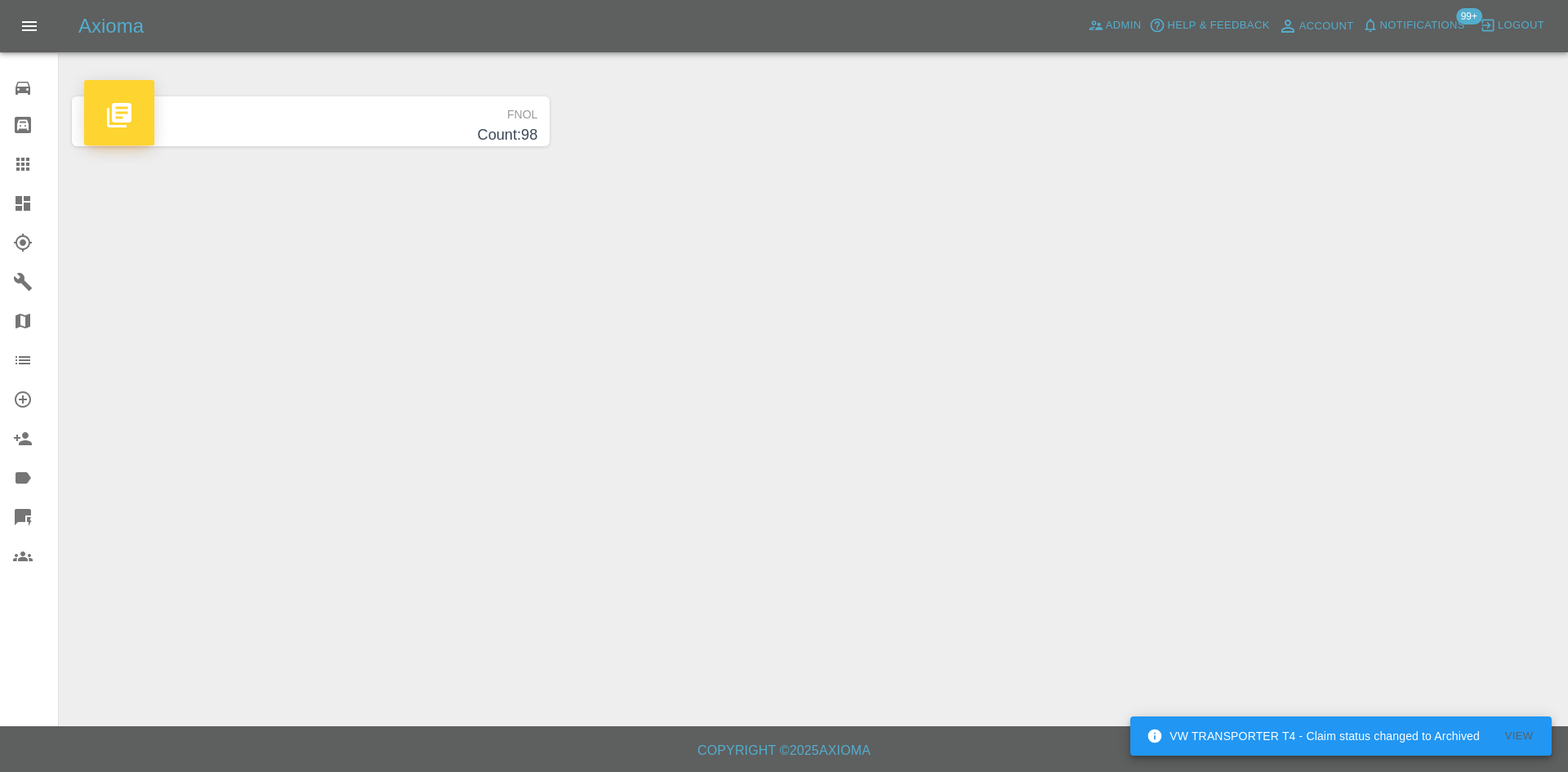
click at [23, 202] on icon at bounding box center [22, 203] width 19 height 19
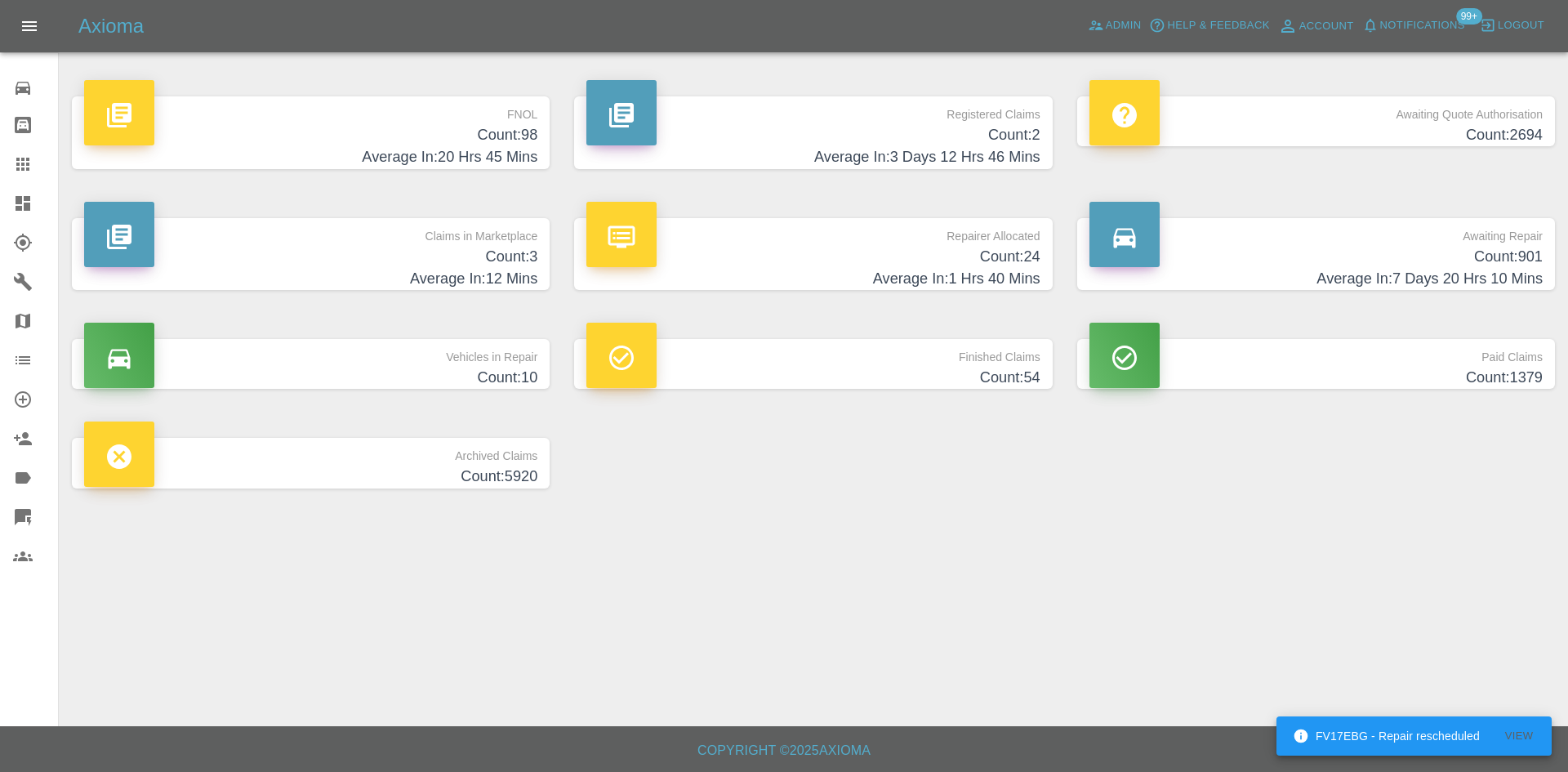
click at [776, 142] on h4 "Count: 2" at bounding box center [813, 135] width 453 height 22
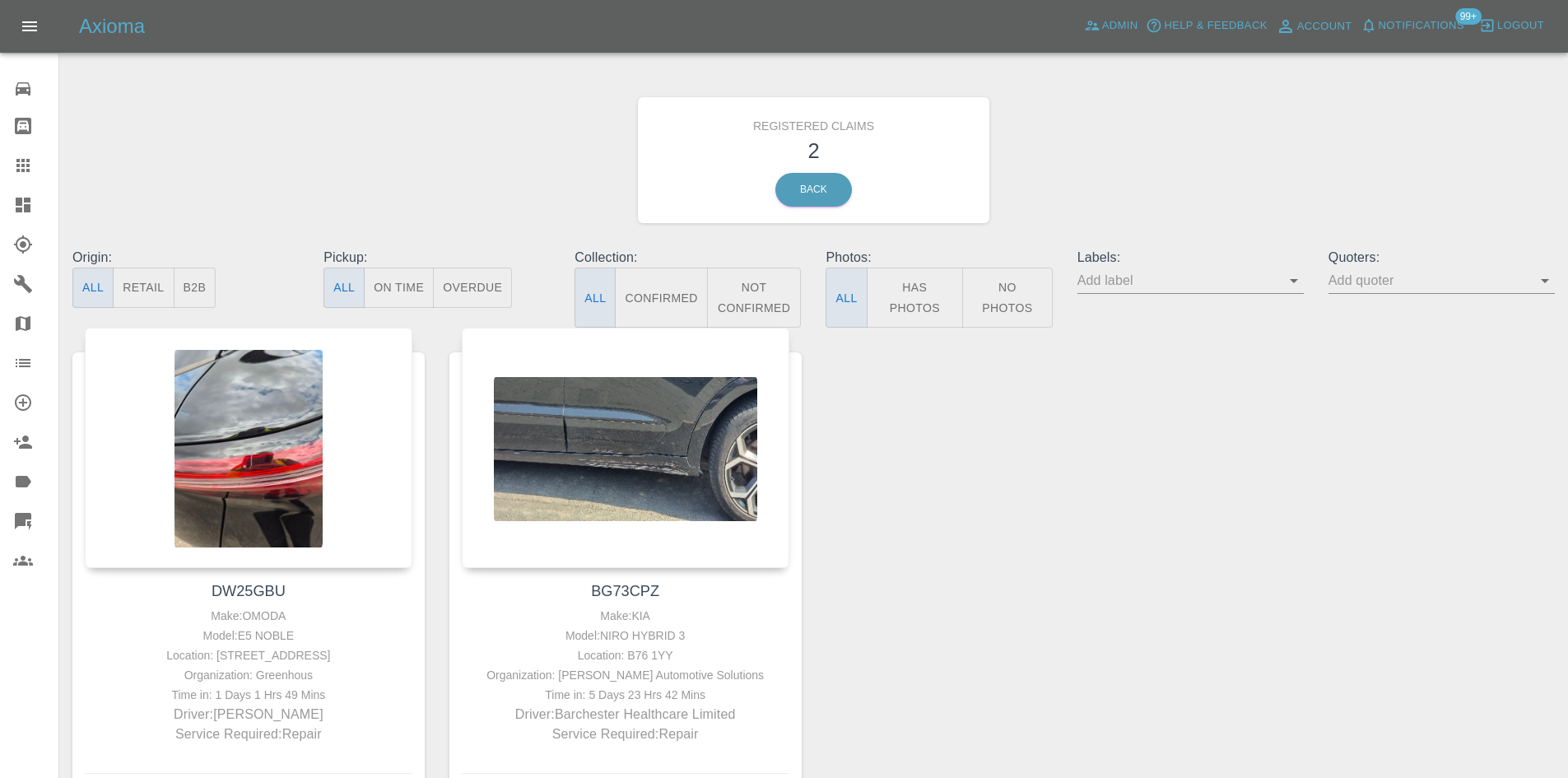
click at [20, 200] on icon at bounding box center [23, 205] width 15 height 15
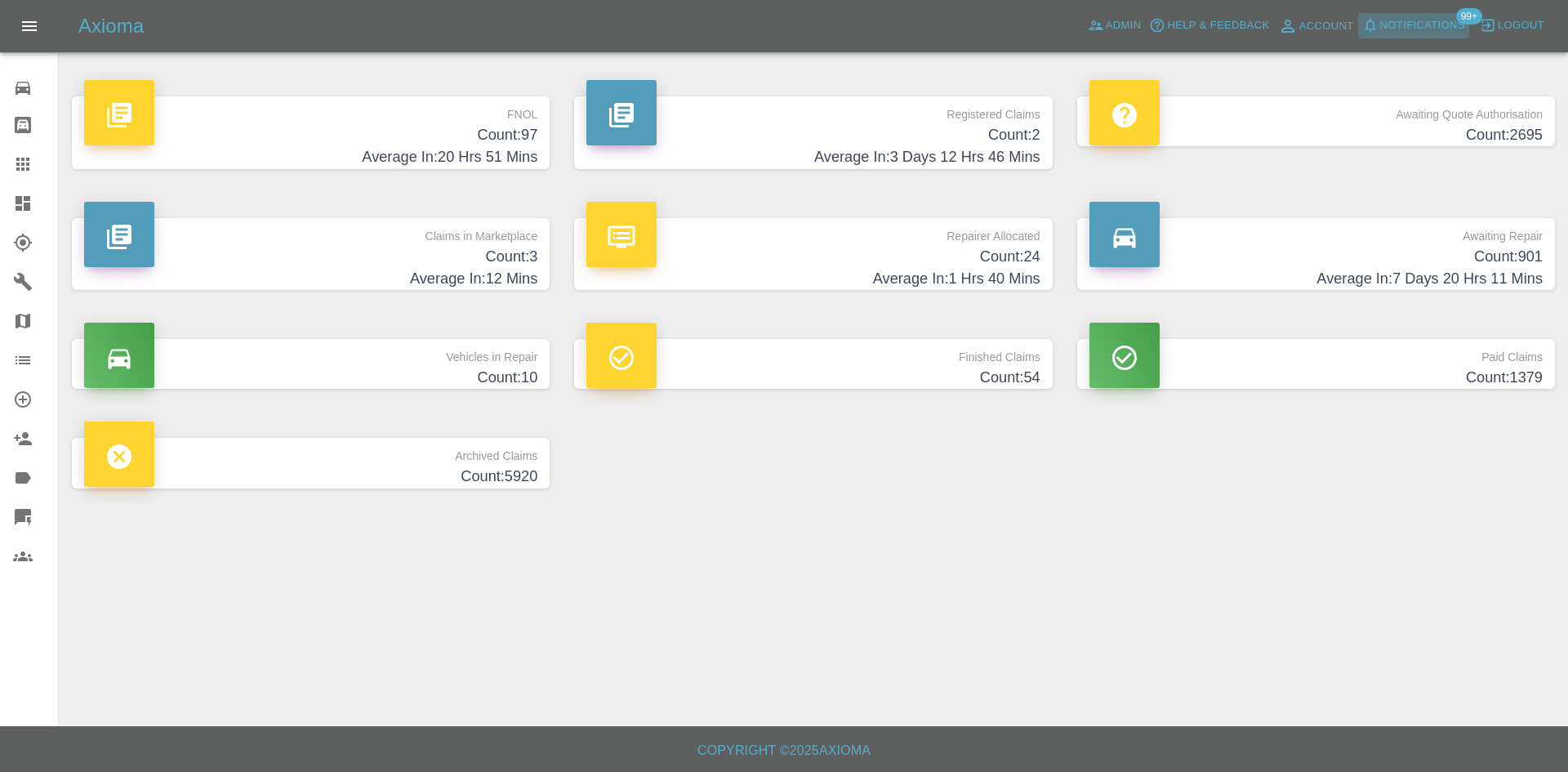
click at [1443, 33] on span "Notifications" at bounding box center [1422, 25] width 85 height 18
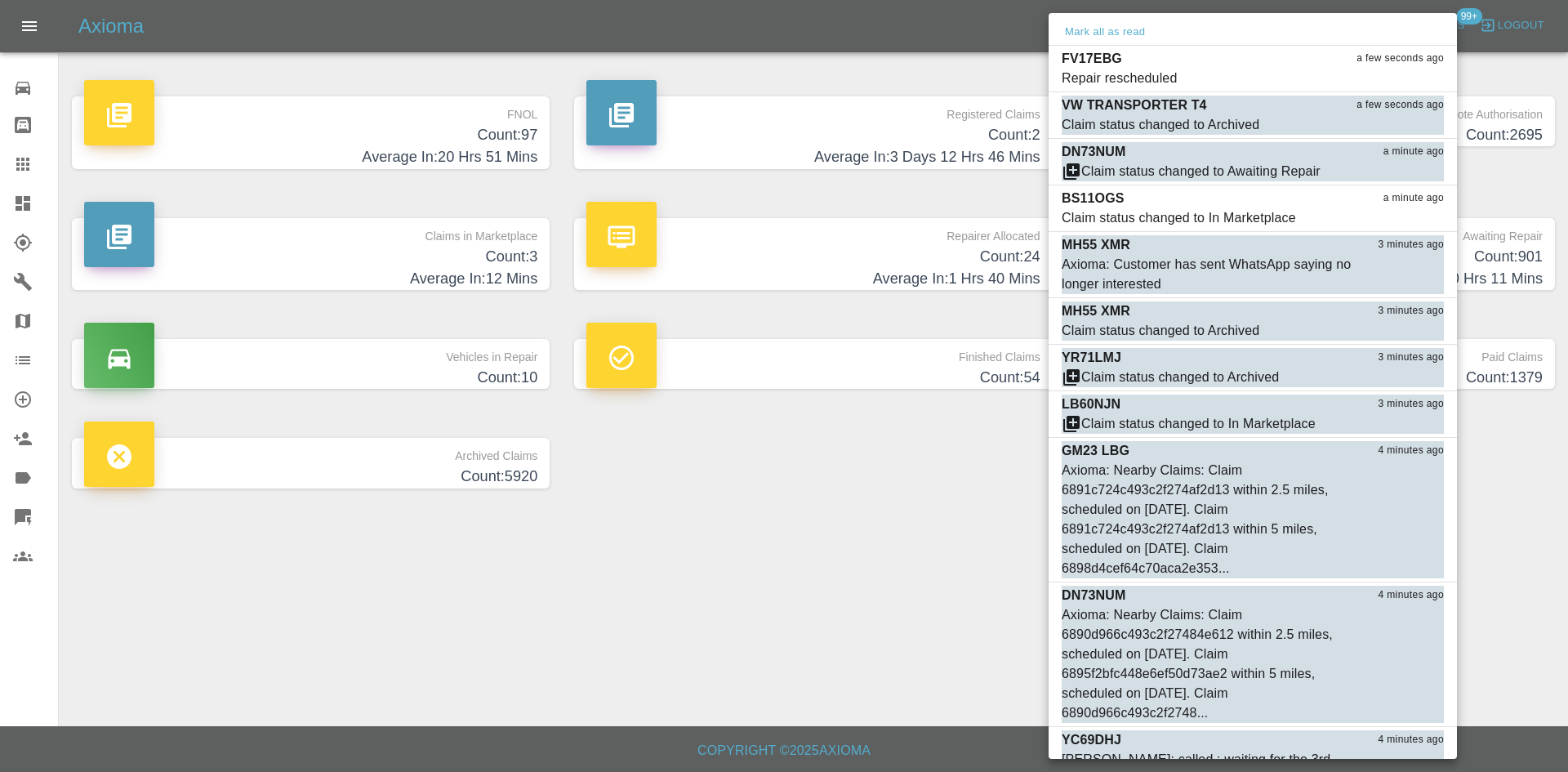
click at [611, 715] on div at bounding box center [784, 386] width 1568 height 772
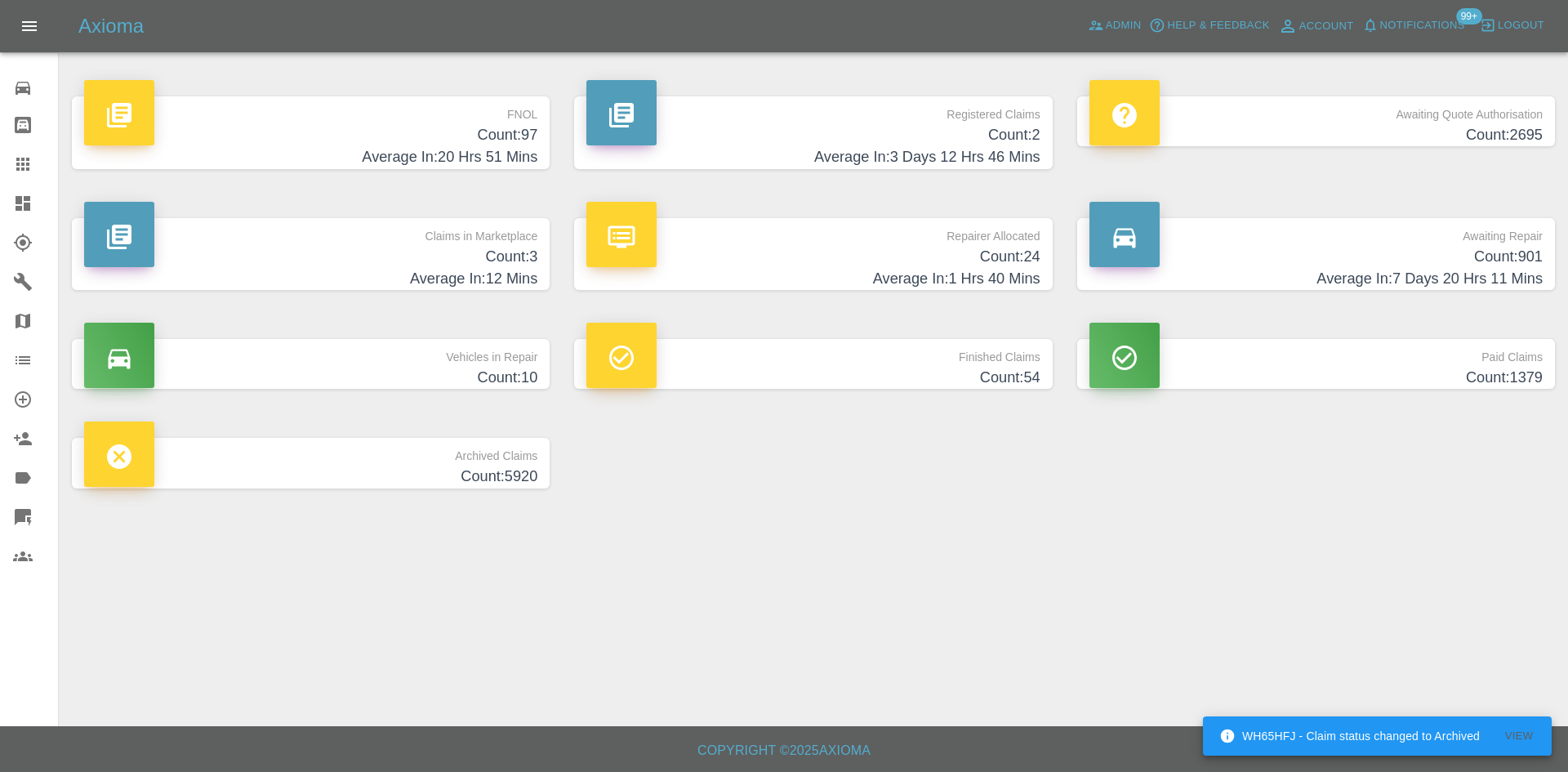
click at [33, 204] on div at bounding box center [35, 203] width 46 height 19
click at [1393, 8] on div "Axioma Admin Help & Feedback Account Notifications 99+ Logout" at bounding box center [784, 26] width 1568 height 53
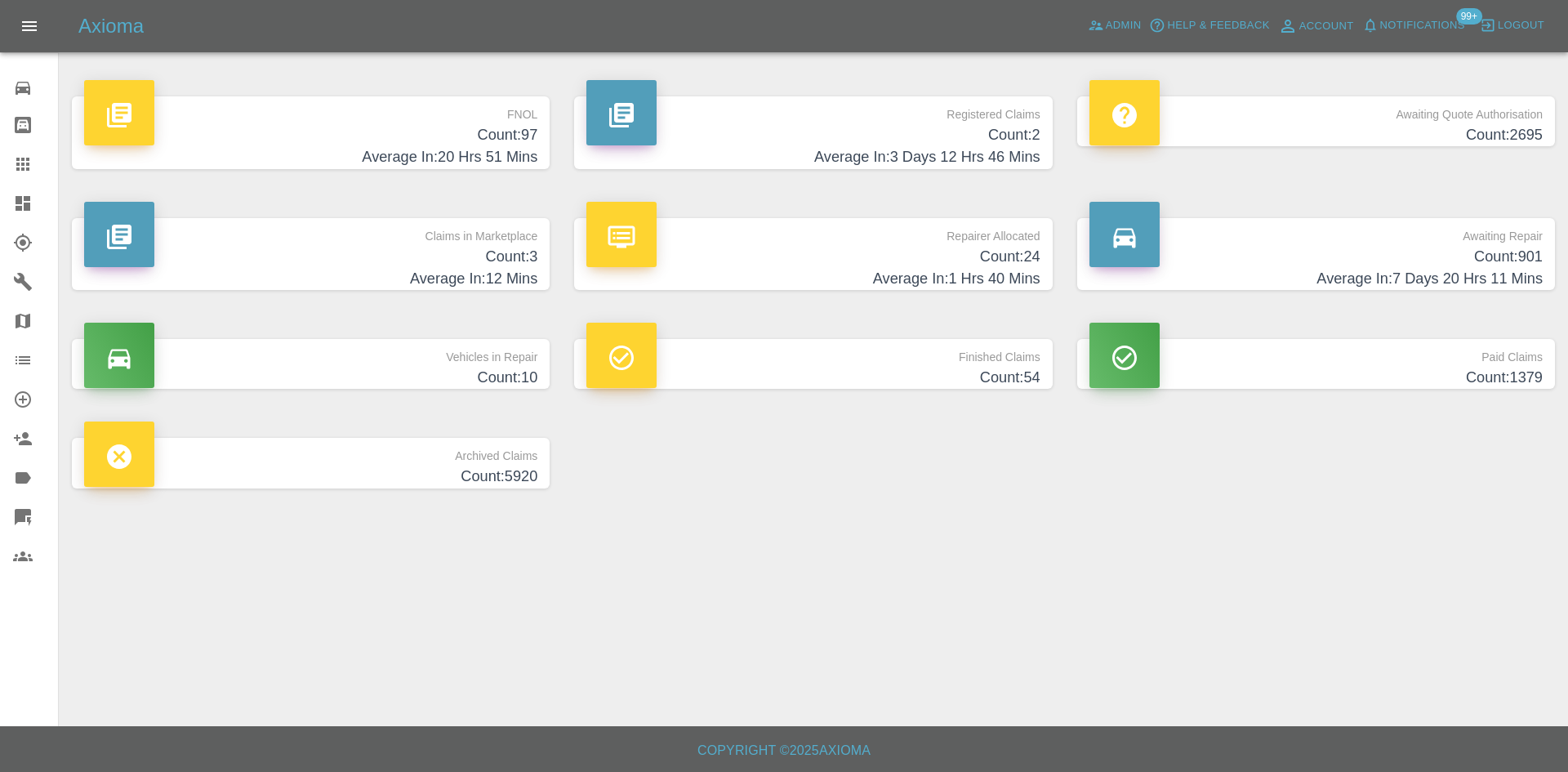
click at [1406, 28] on span "Notifications" at bounding box center [1422, 25] width 85 height 18
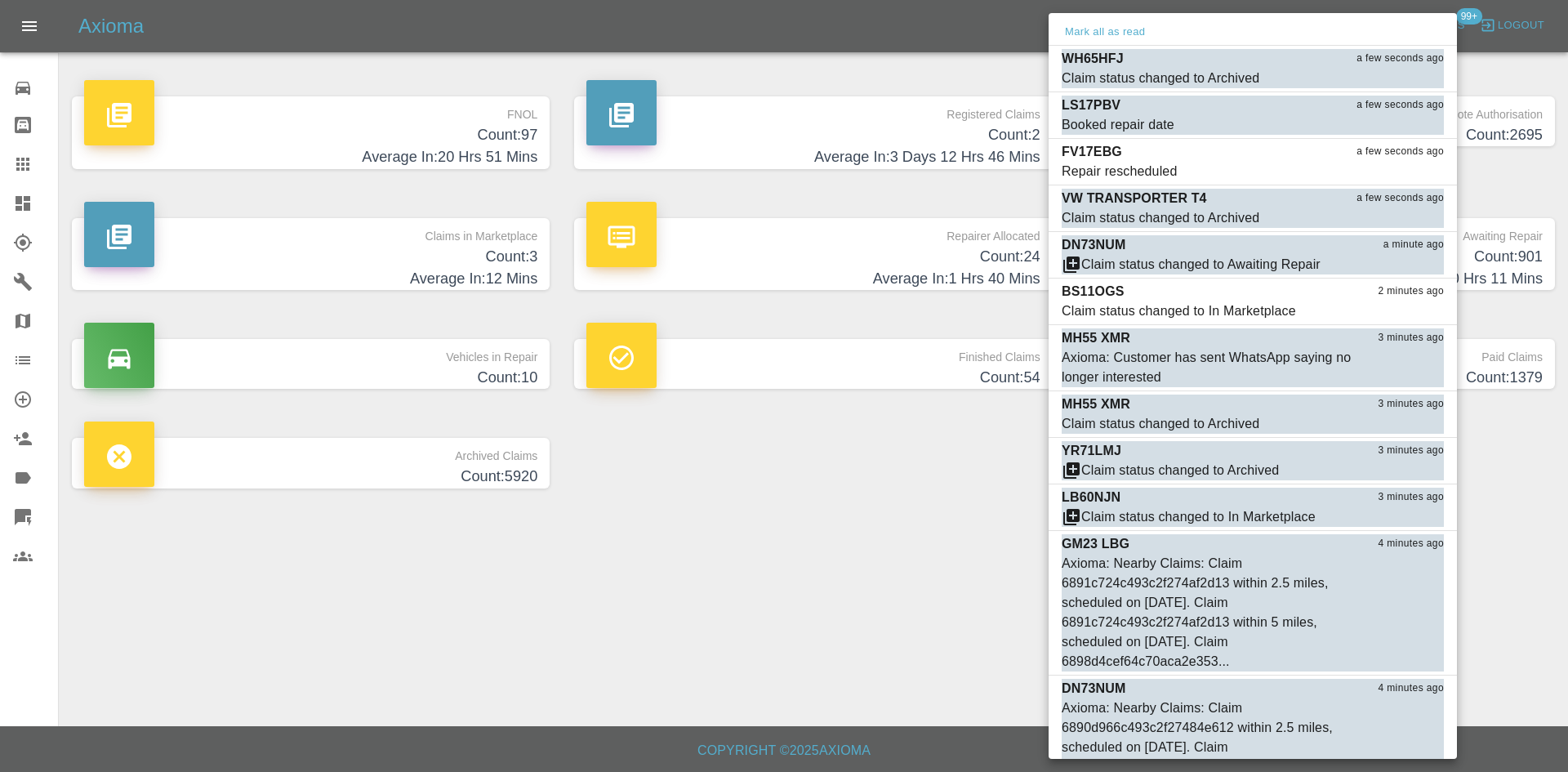
click at [748, 516] on div at bounding box center [784, 386] width 1568 height 772
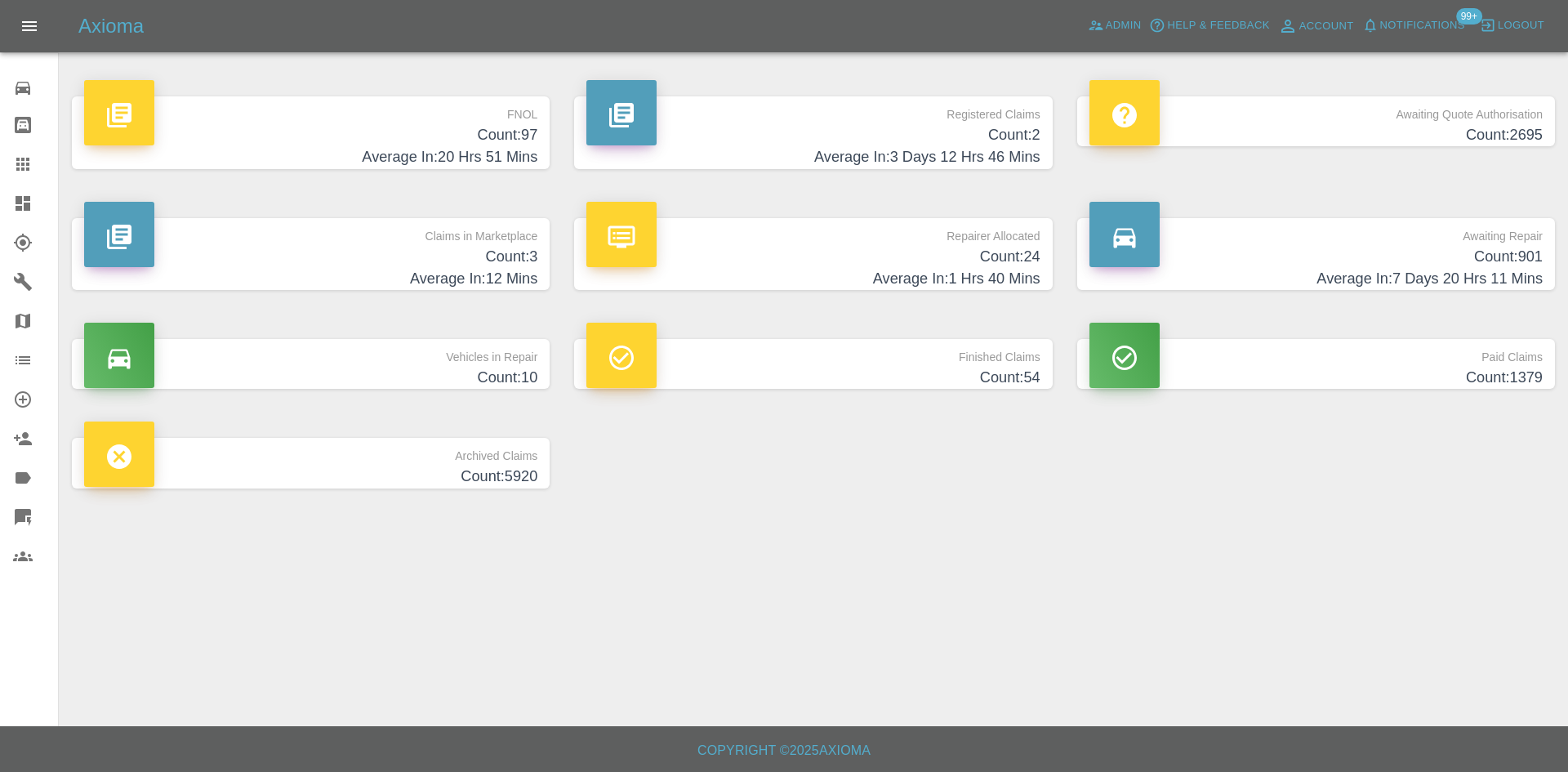
click at [13, 187] on link "Dashboard" at bounding box center [29, 203] width 58 height 39
click at [42, 206] on div at bounding box center [35, 203] width 46 height 19
click at [1146, 26] on button "Help & Feedback" at bounding box center [1209, 25] width 128 height 25
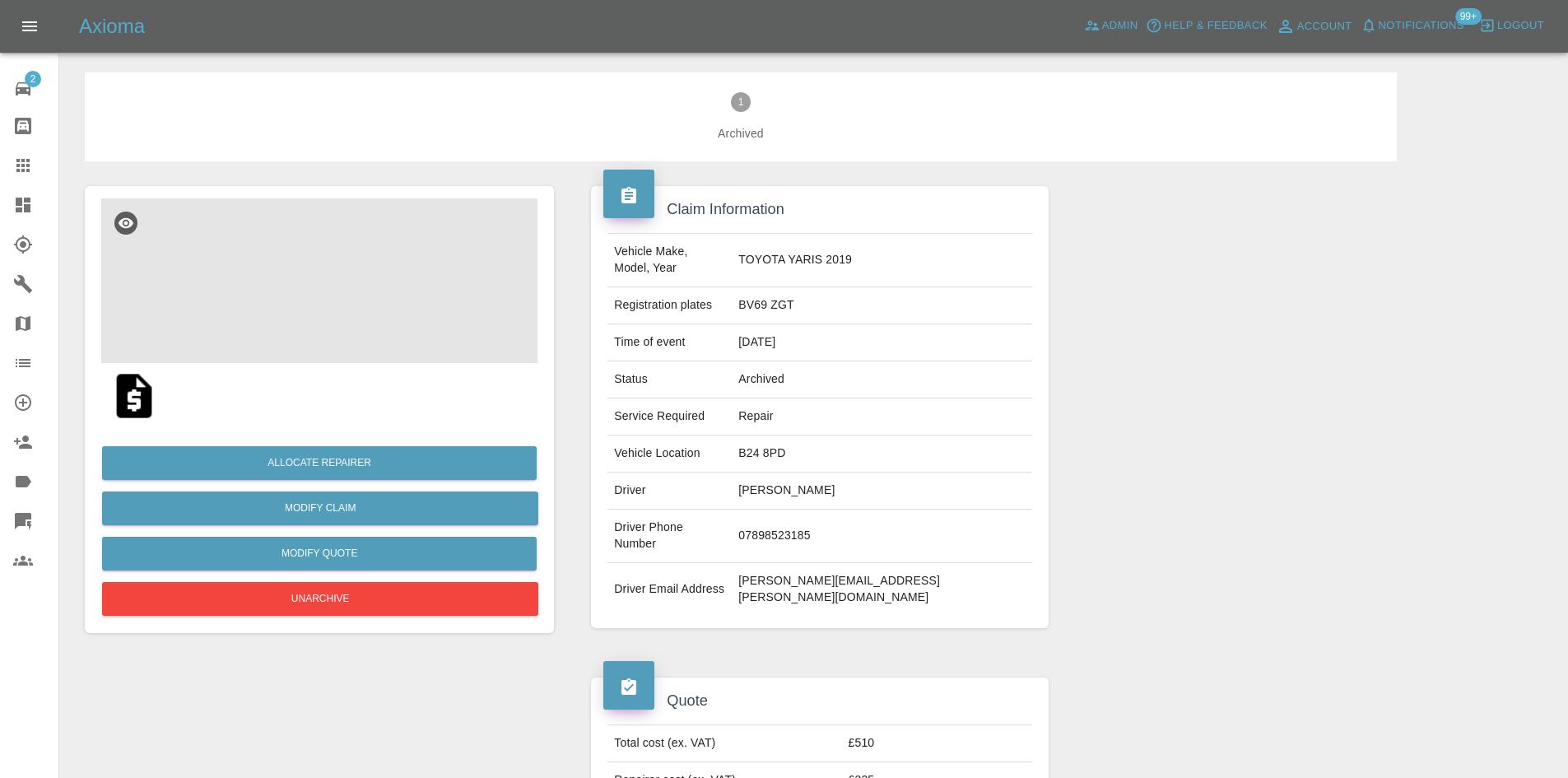
click at [340, 309] on img at bounding box center [318, 280] width 436 height 165
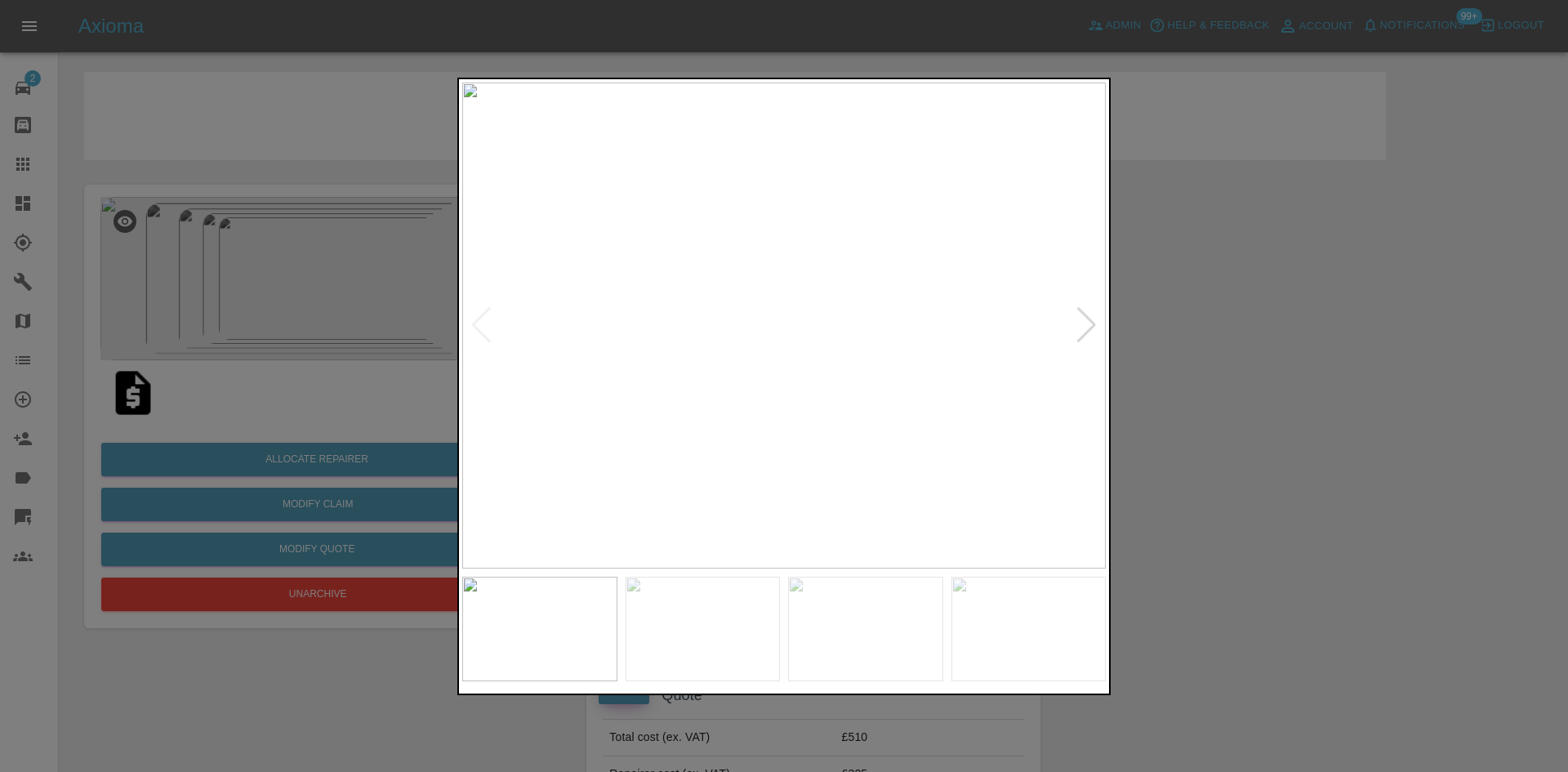
click at [1085, 332] on div at bounding box center [1086, 325] width 22 height 36
click at [1085, 331] on div at bounding box center [1086, 325] width 22 height 36
click at [1195, 338] on div at bounding box center [784, 386] width 1568 height 772
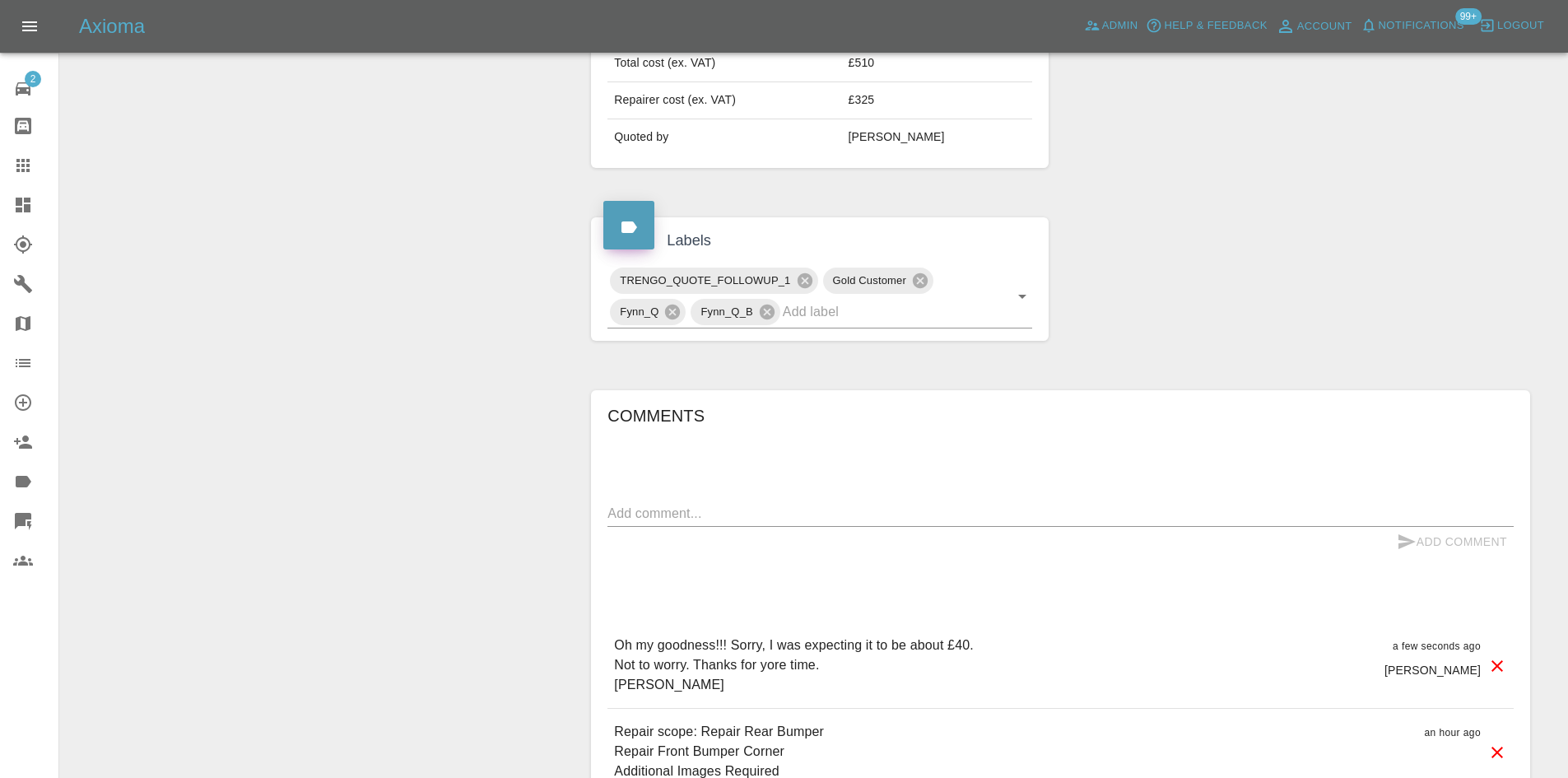
scroll to position [841, 0]
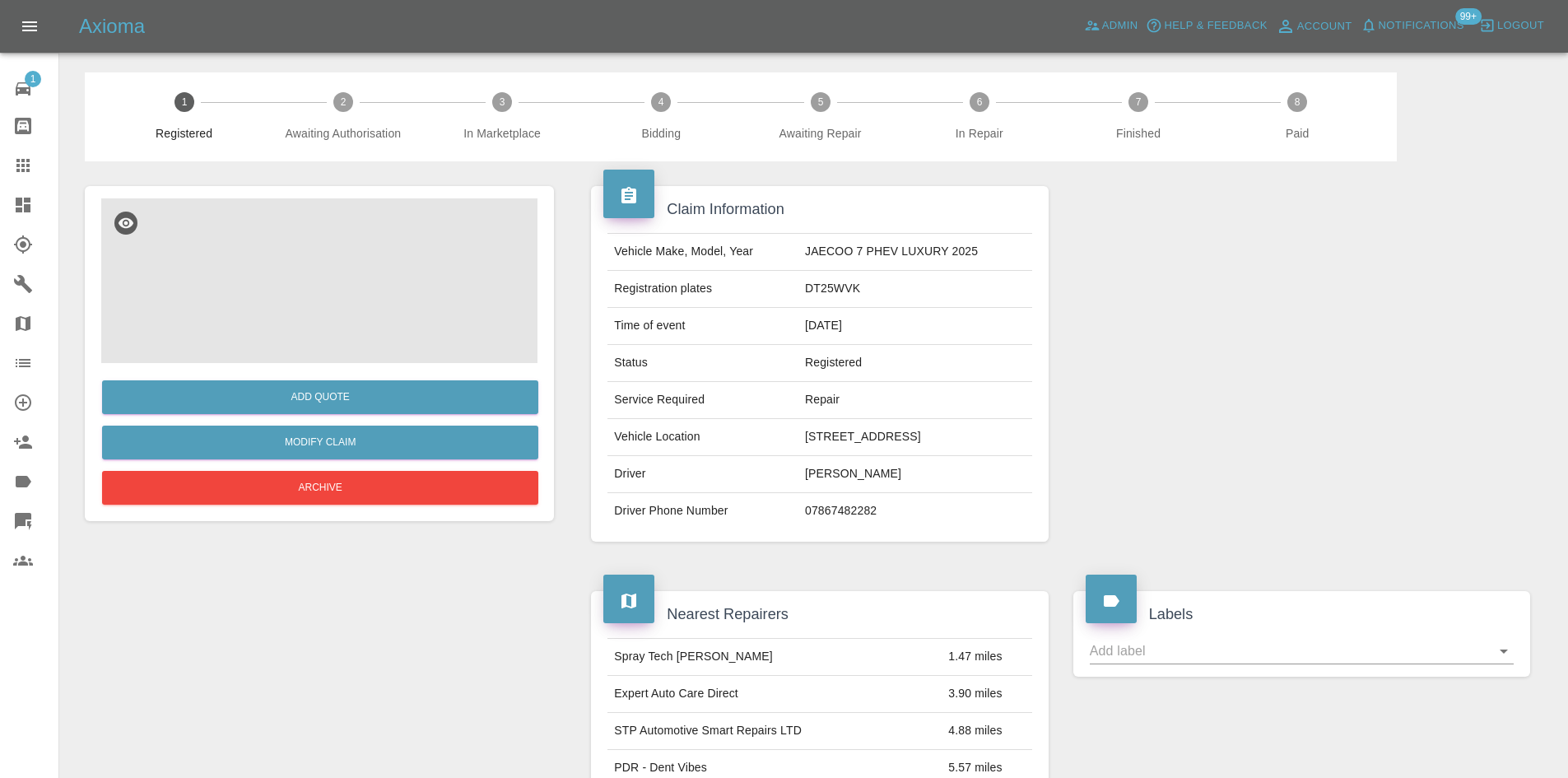
click at [426, 280] on img at bounding box center [318, 280] width 436 height 165
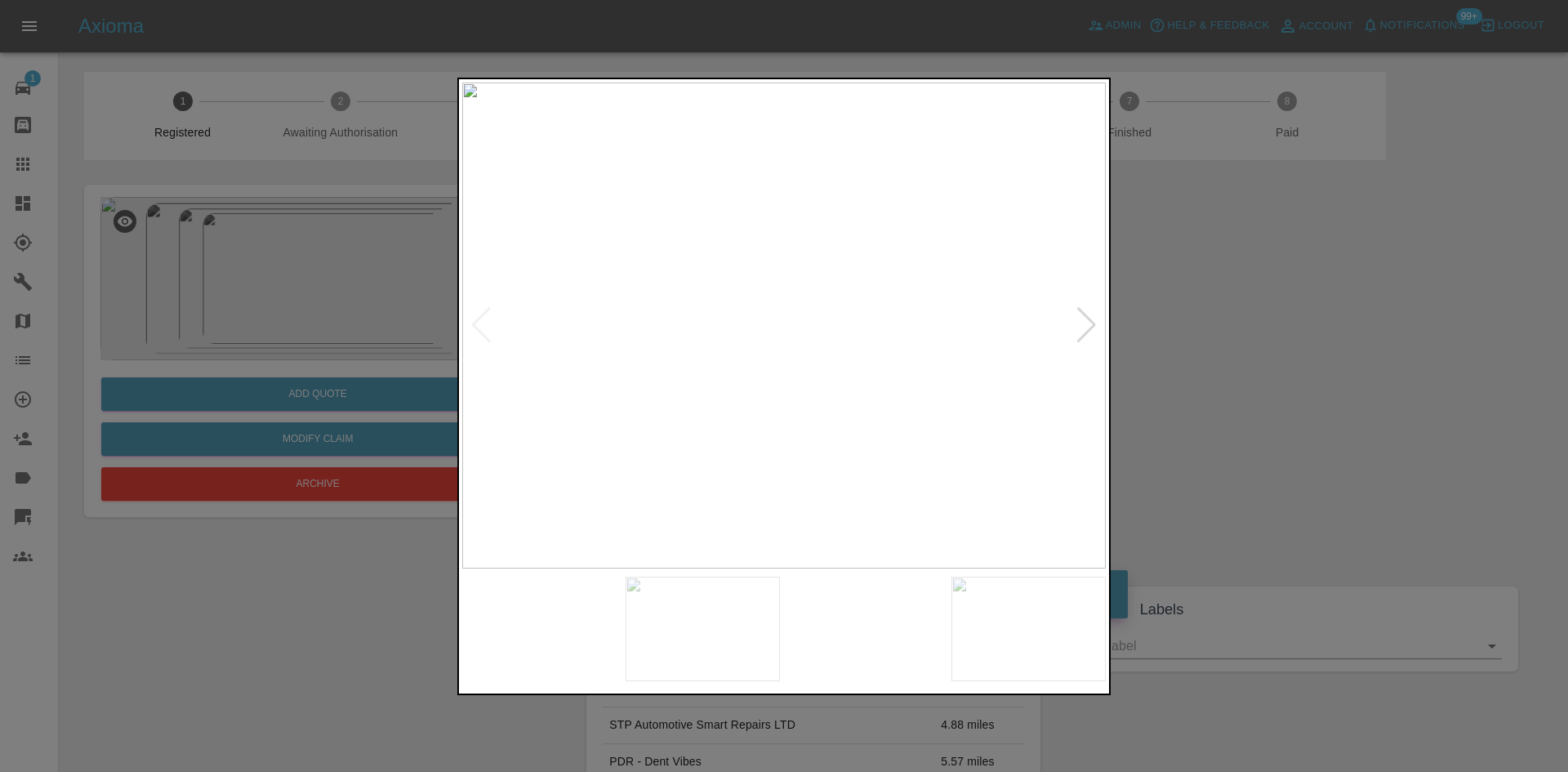
click at [841, 314] on img at bounding box center [784, 326] width 644 height 486
click at [951, 362] on img at bounding box center [794, 404] width 1931 height 1458
click at [938, 359] on img at bounding box center [794, 404] width 1931 height 1458
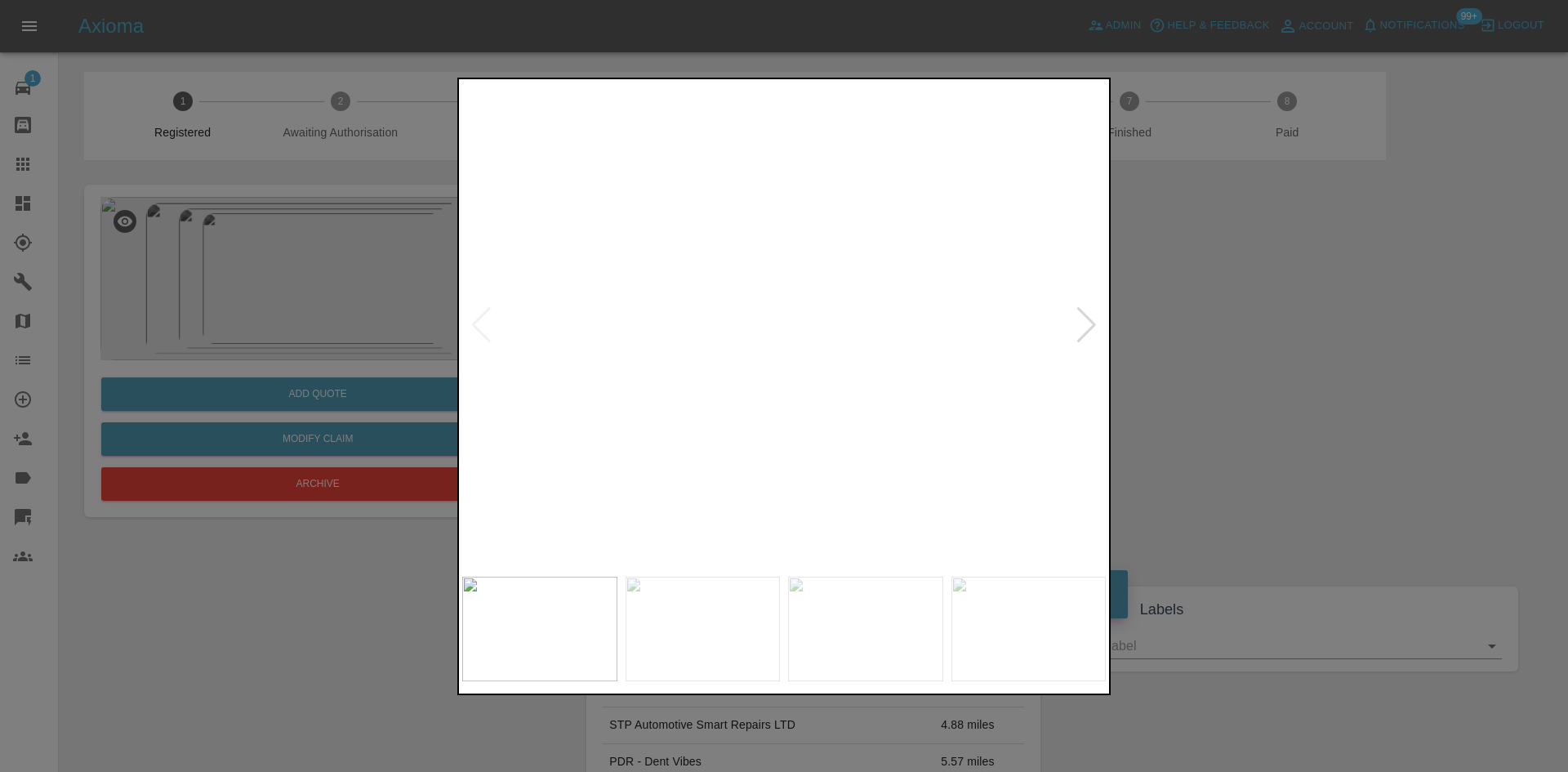
click at [938, 359] on img at bounding box center [321, 225] width 1931 height 1458
click at [1177, 350] on div at bounding box center [784, 386] width 1568 height 772
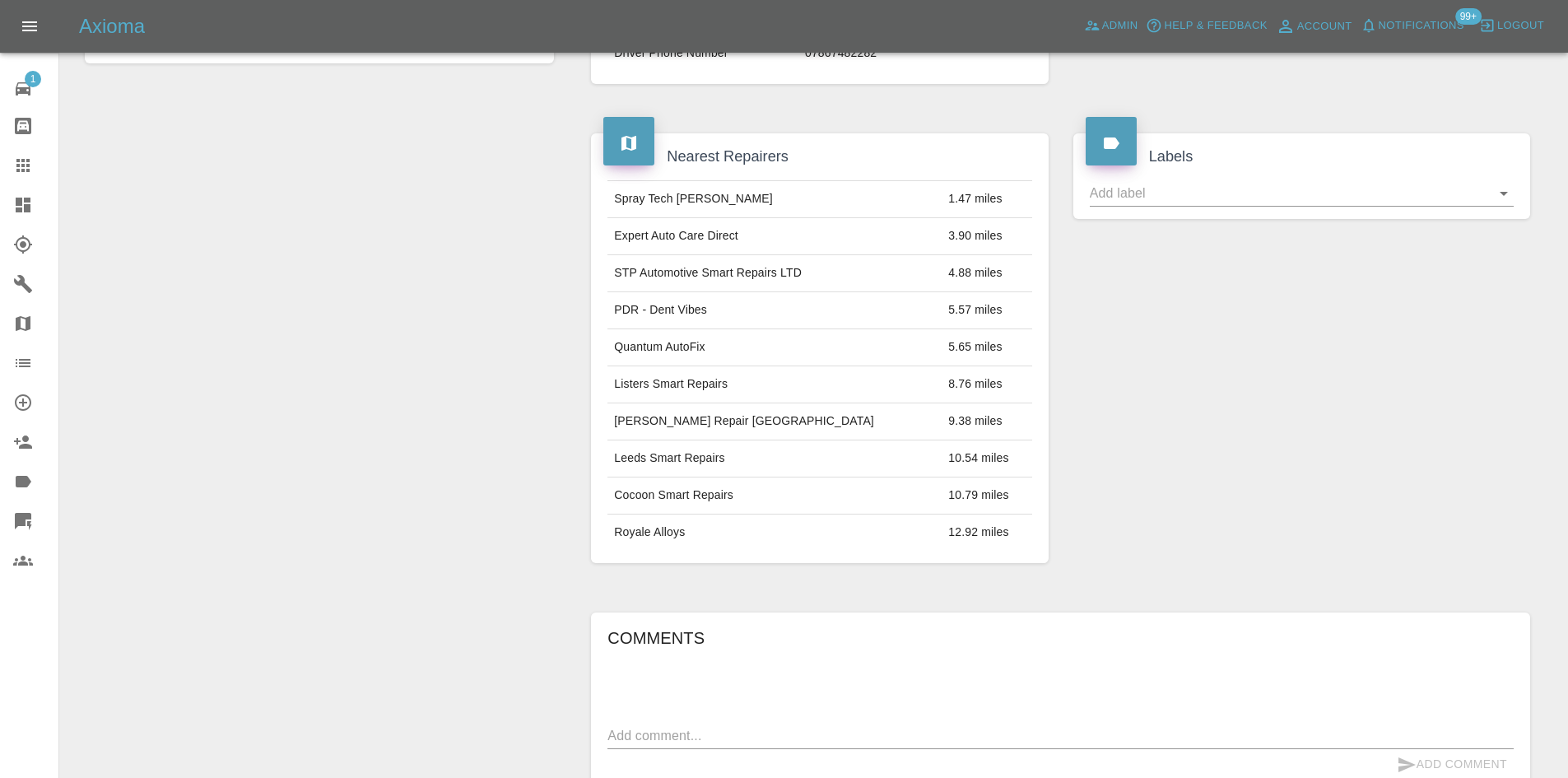
scroll to position [114, 0]
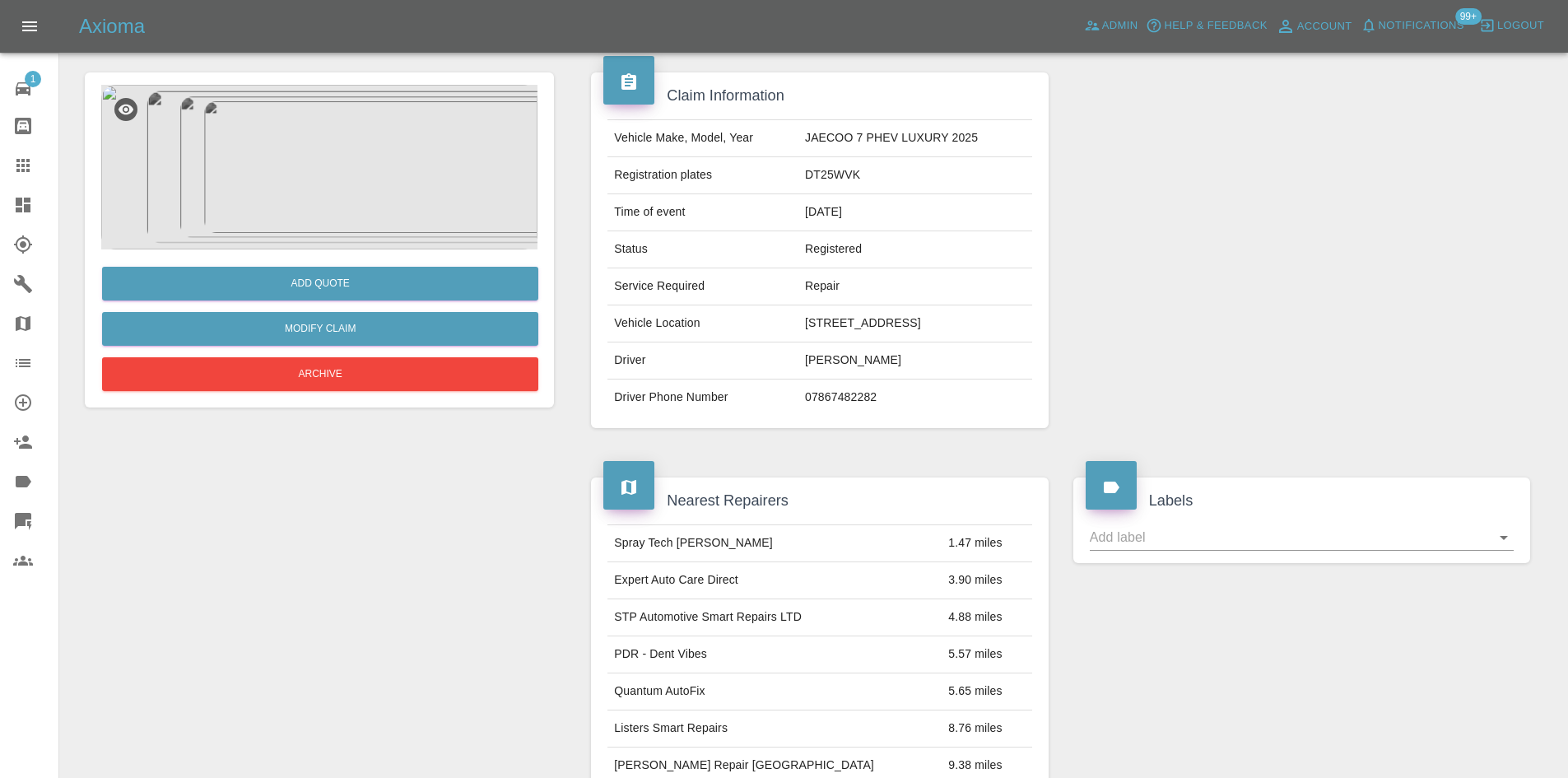
click at [362, 230] on img at bounding box center [318, 168] width 436 height 165
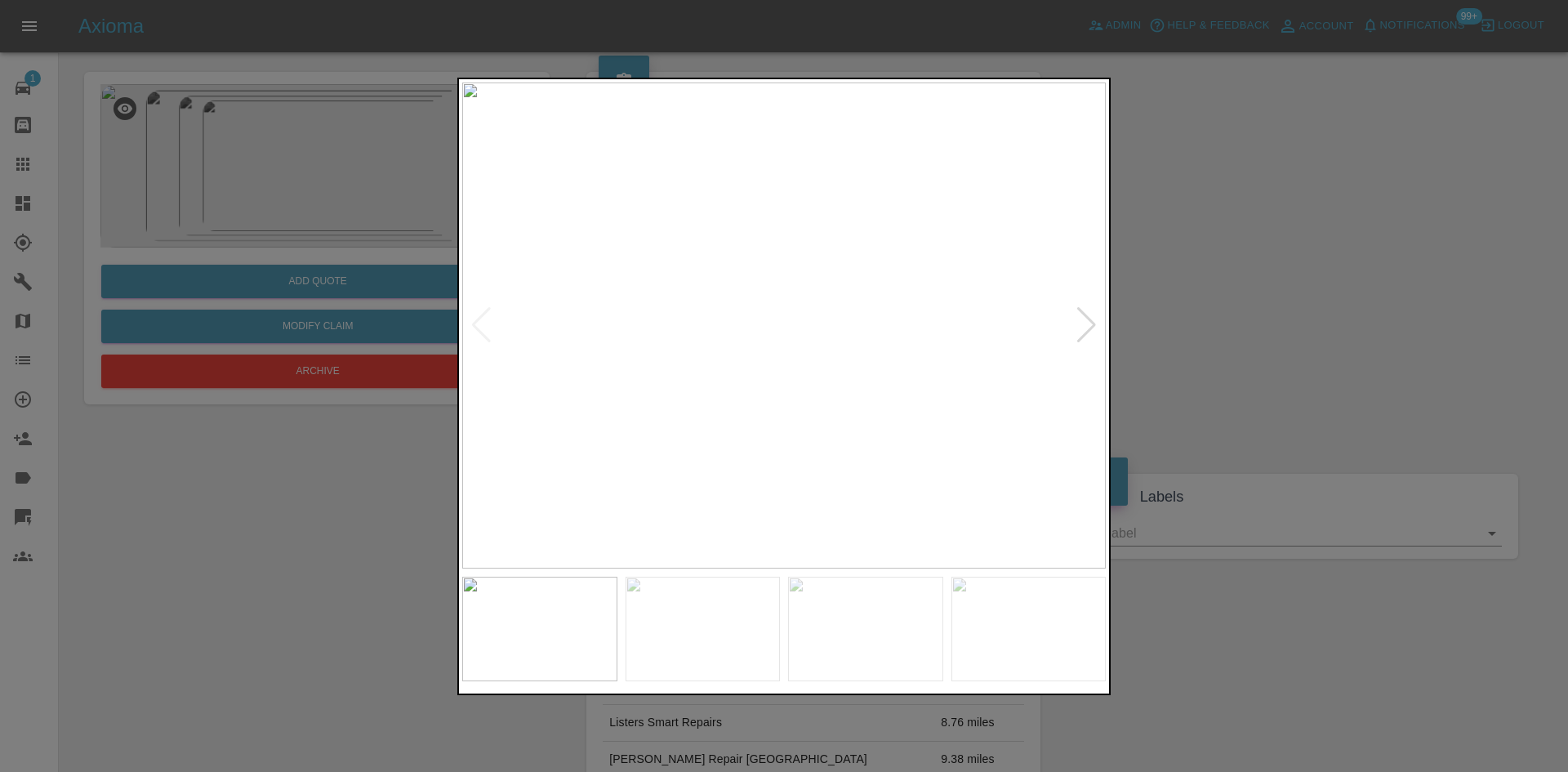
click at [1085, 330] on div at bounding box center [1086, 325] width 22 height 36
click at [656, 294] on img at bounding box center [784, 326] width 644 height 486
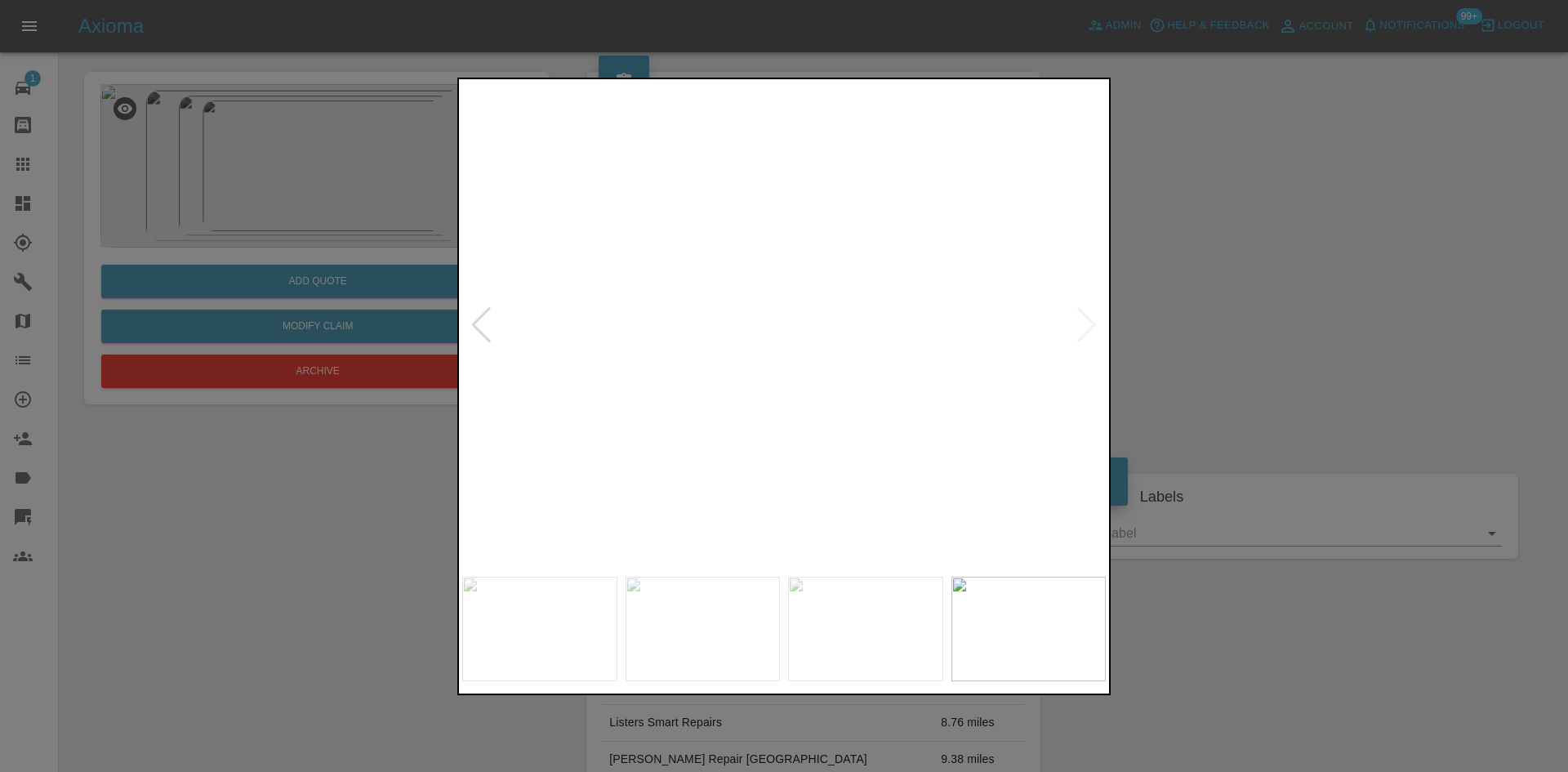
click at [545, 461] on img at bounding box center [801, 581] width 1931 height 1458
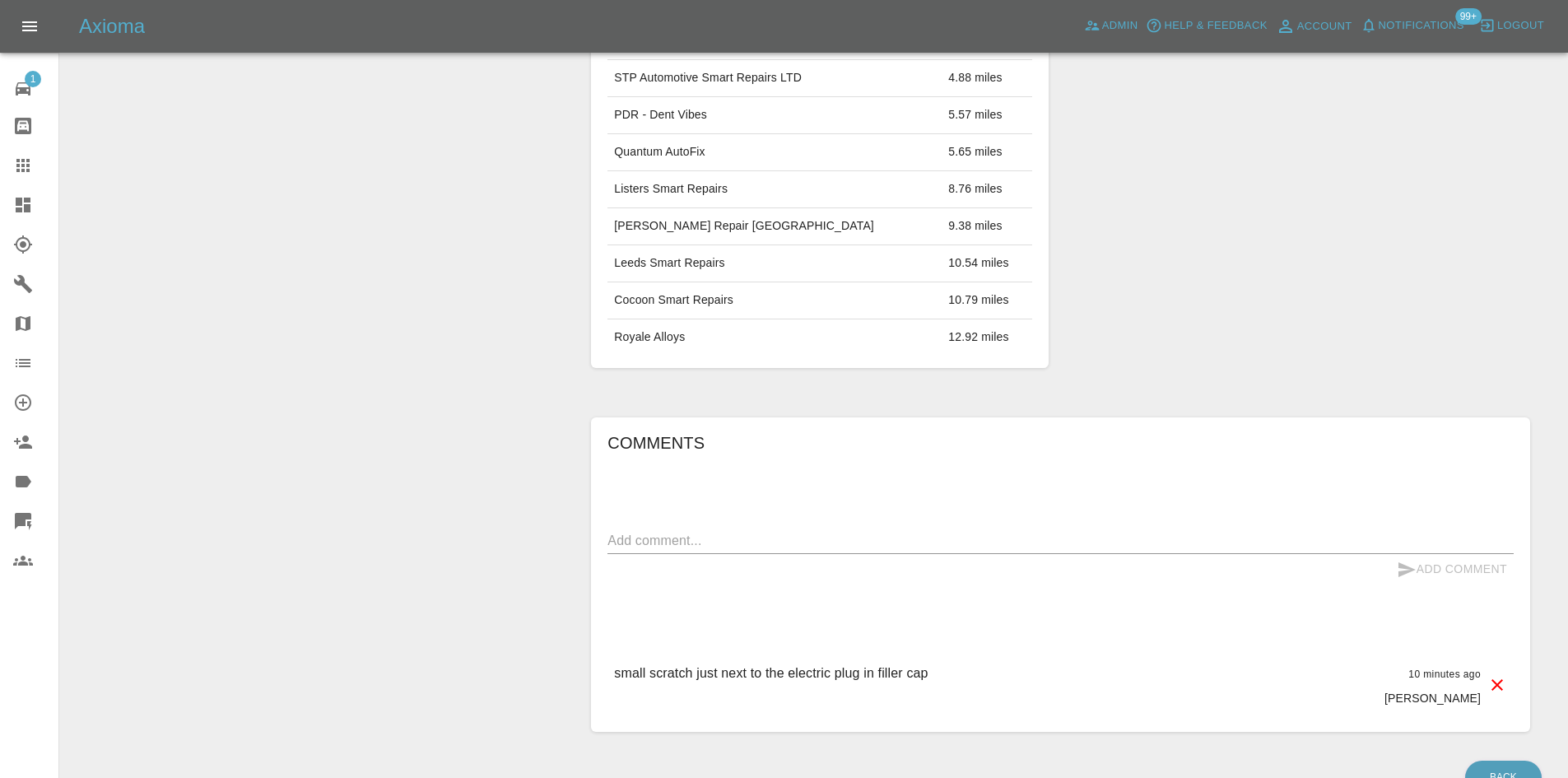
scroll to position [525, 0]
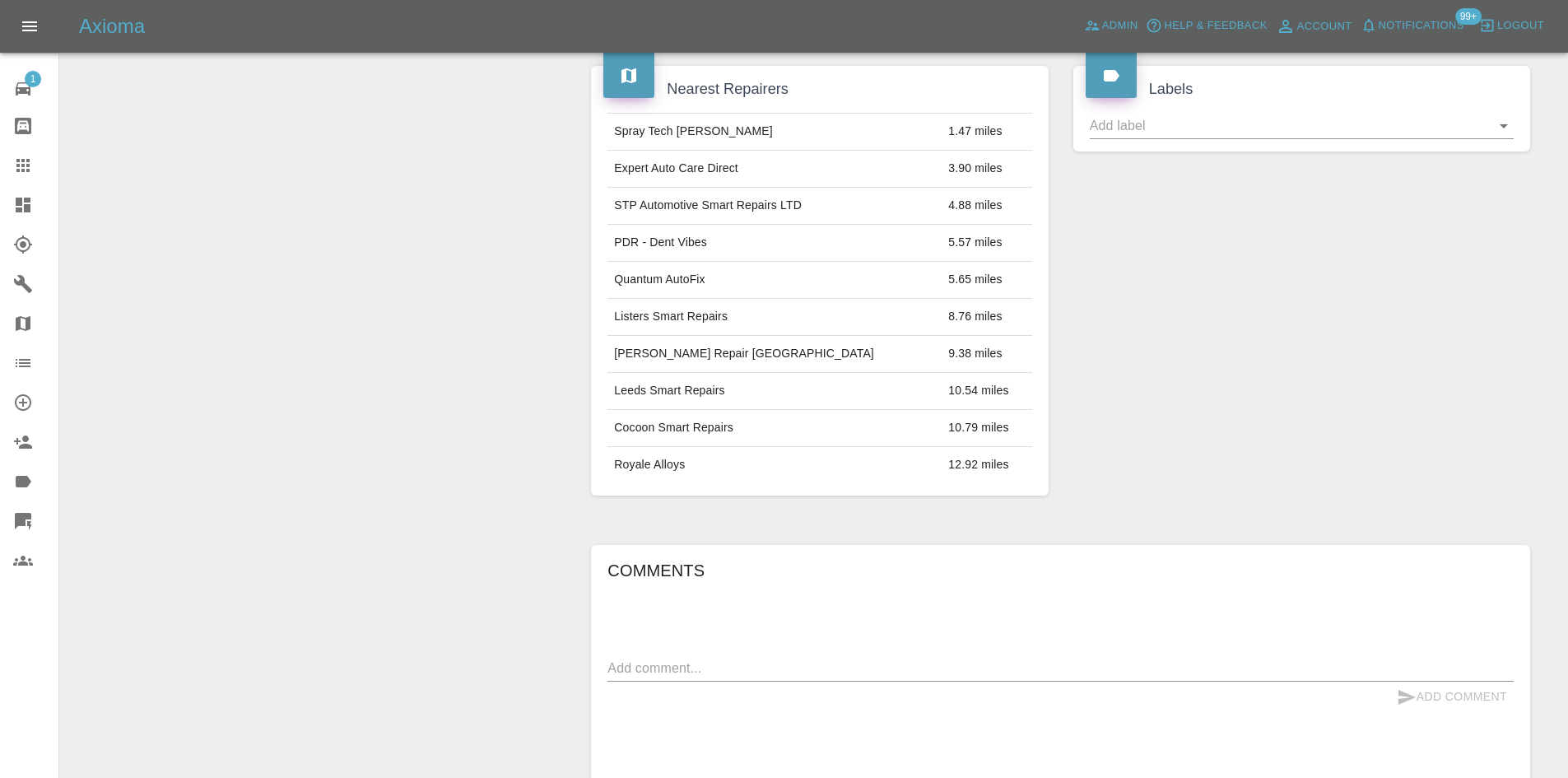
click at [6, 214] on link "Dashboard" at bounding box center [29, 205] width 59 height 39
